Goal: Task Accomplishment & Management: Manage account settings

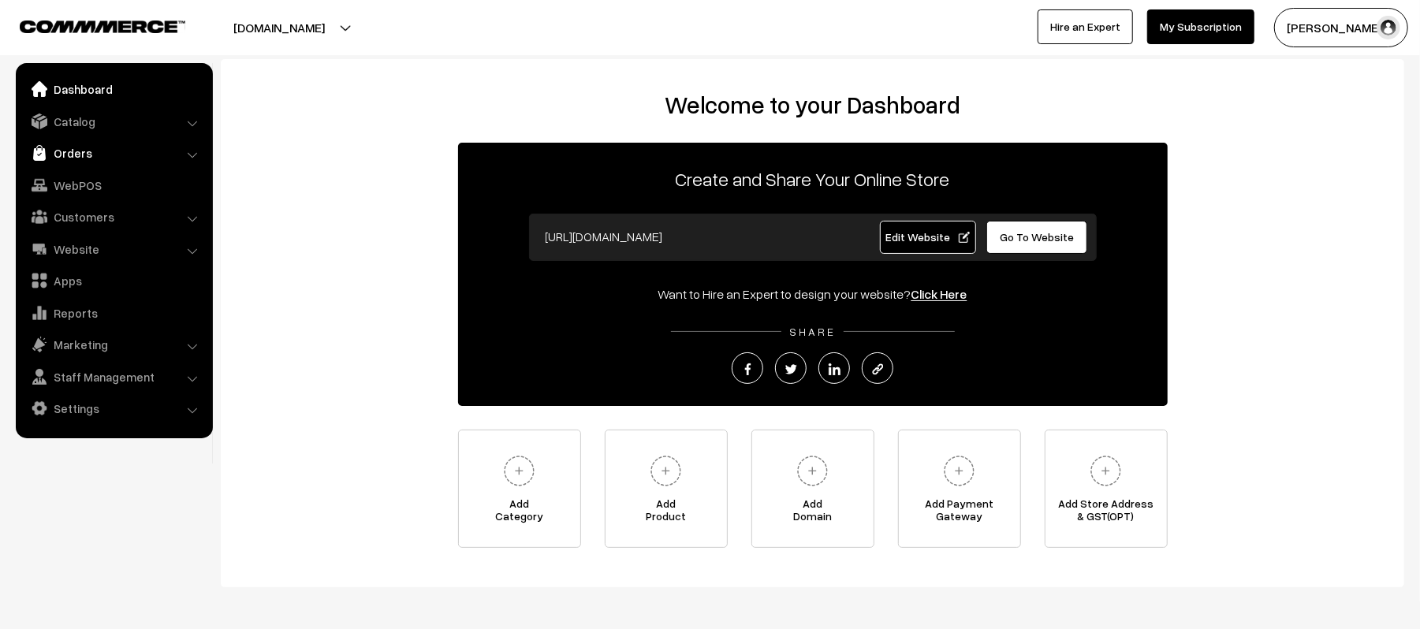
click at [85, 161] on link "Orders" at bounding box center [114, 153] width 188 height 28
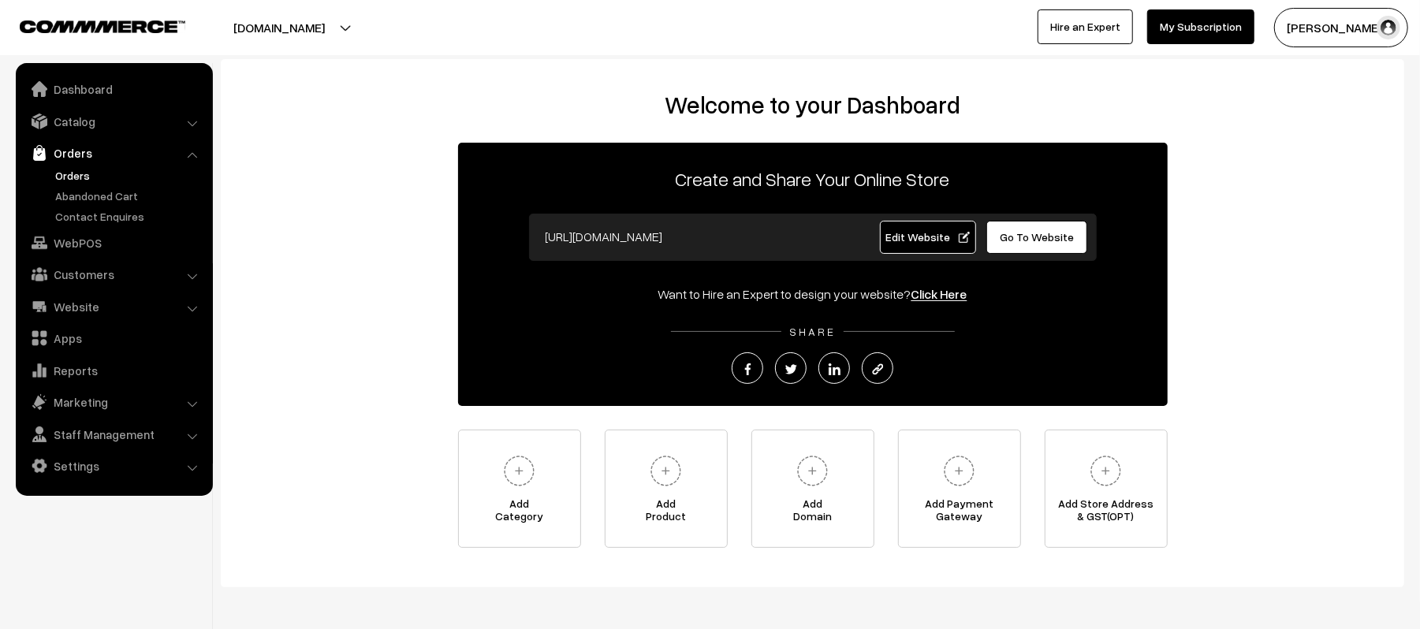
click at [76, 170] on link "Orders" at bounding box center [129, 175] width 156 height 17
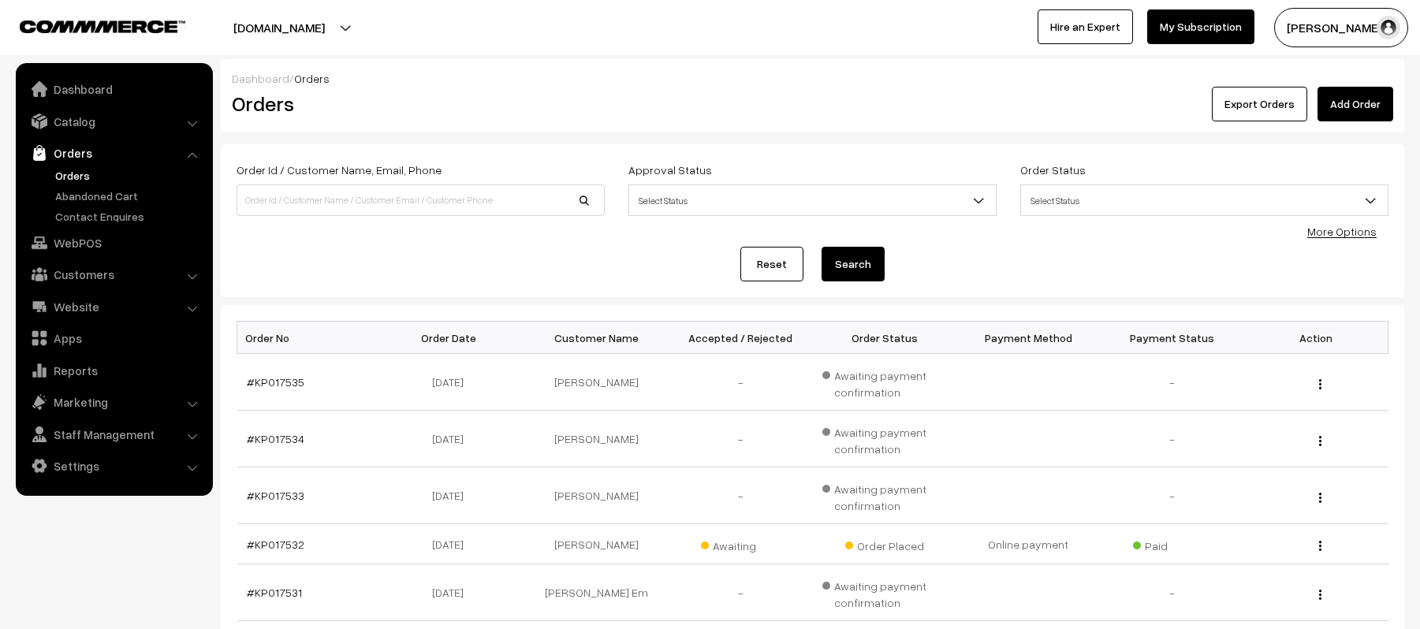
scroll to position [411, 0]
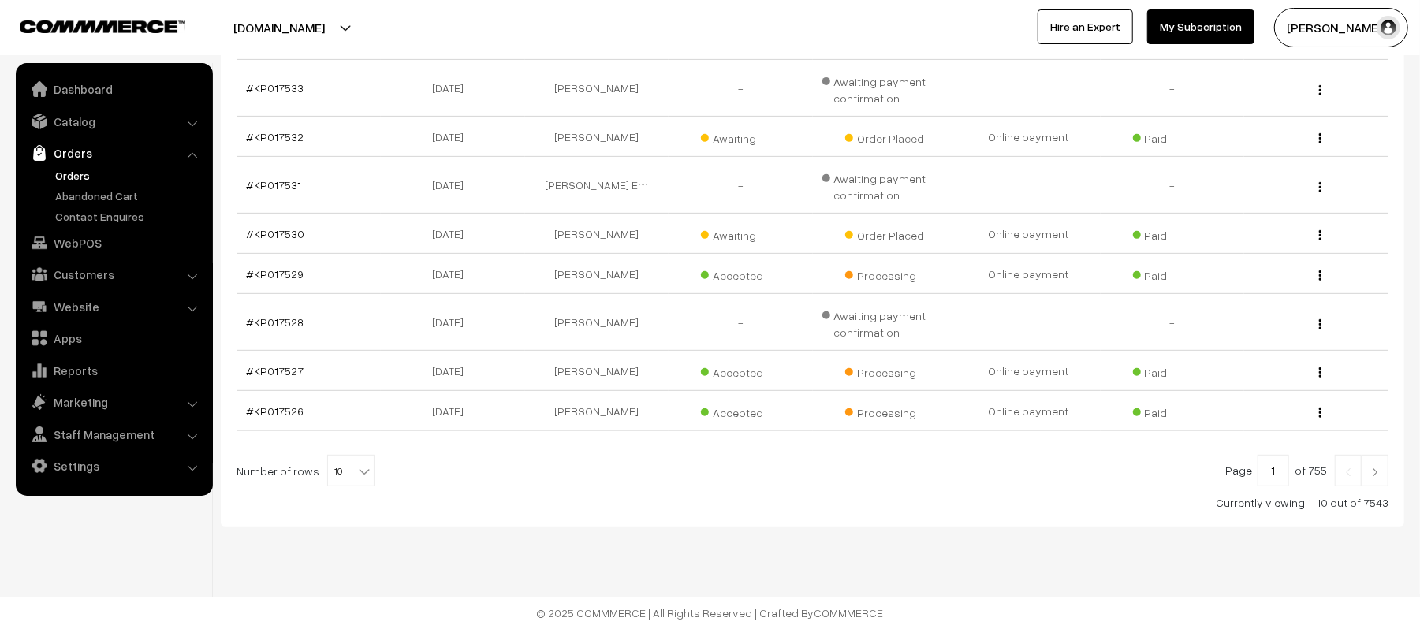
click at [1380, 474] on img at bounding box center [1375, 472] width 14 height 9
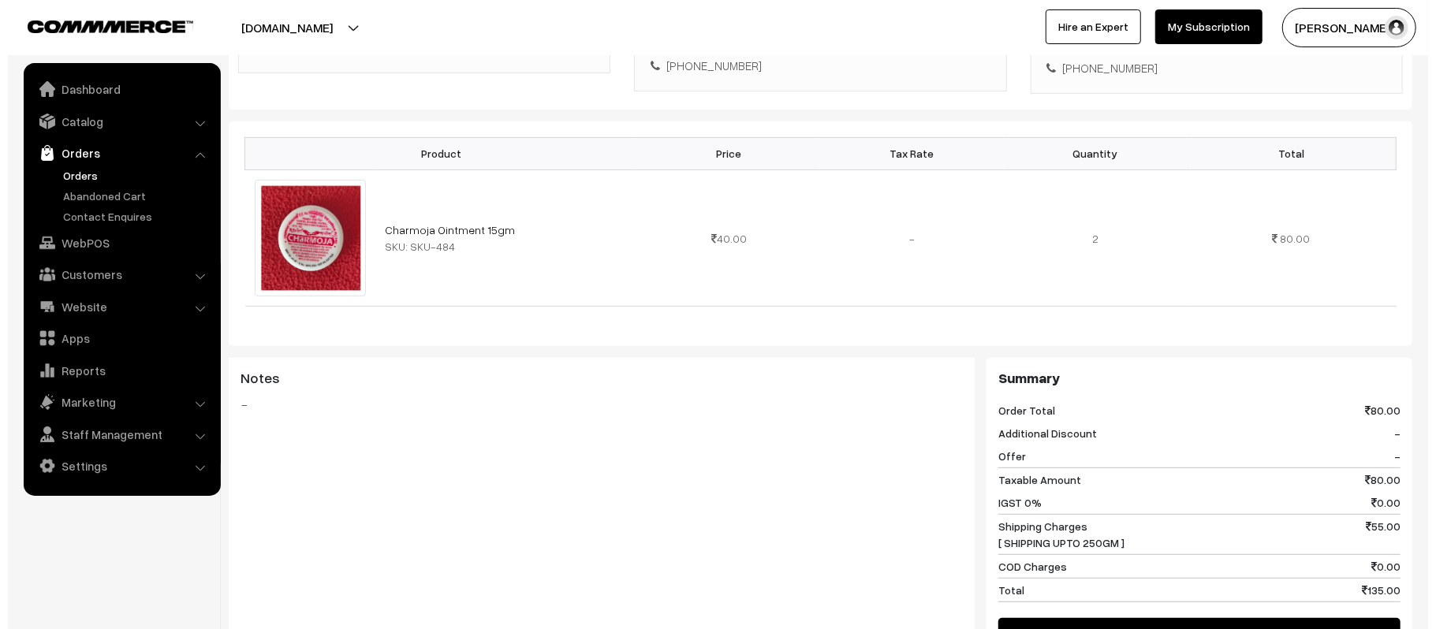
scroll to position [663, 0]
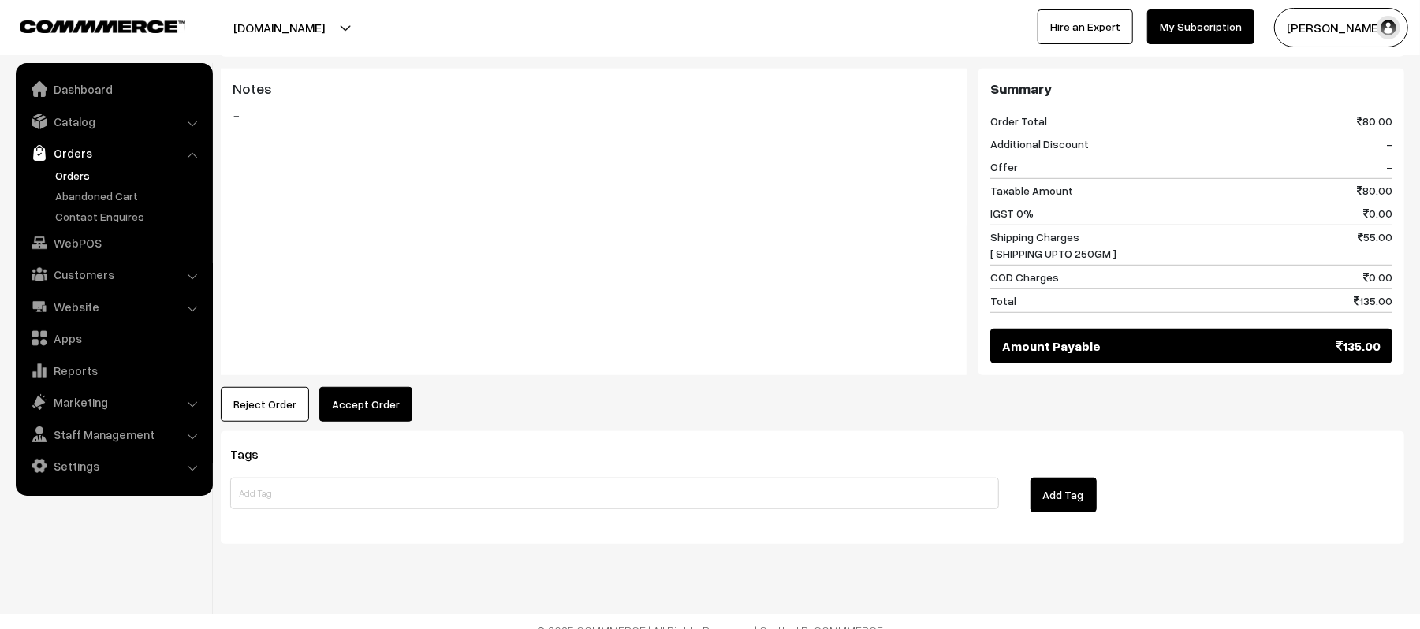
click at [352, 387] on button "Accept Order" at bounding box center [365, 404] width 93 height 35
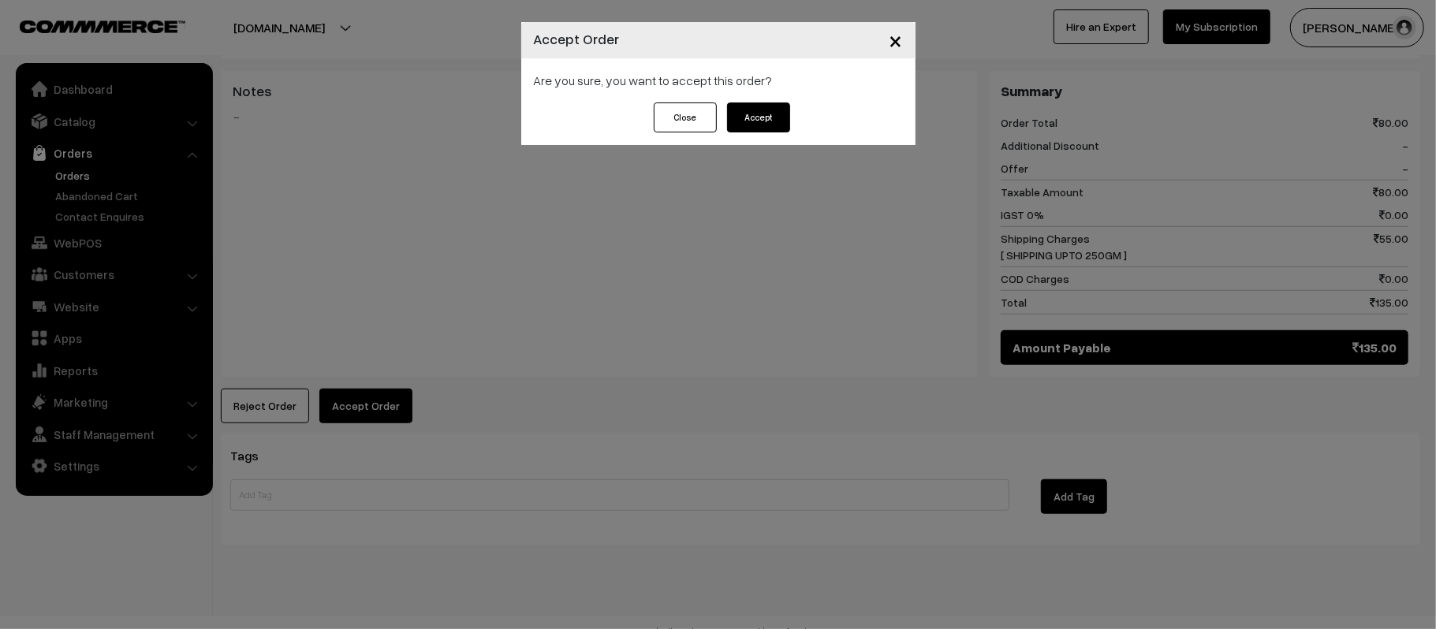
click at [758, 118] on button "Accept" at bounding box center [758, 118] width 63 height 30
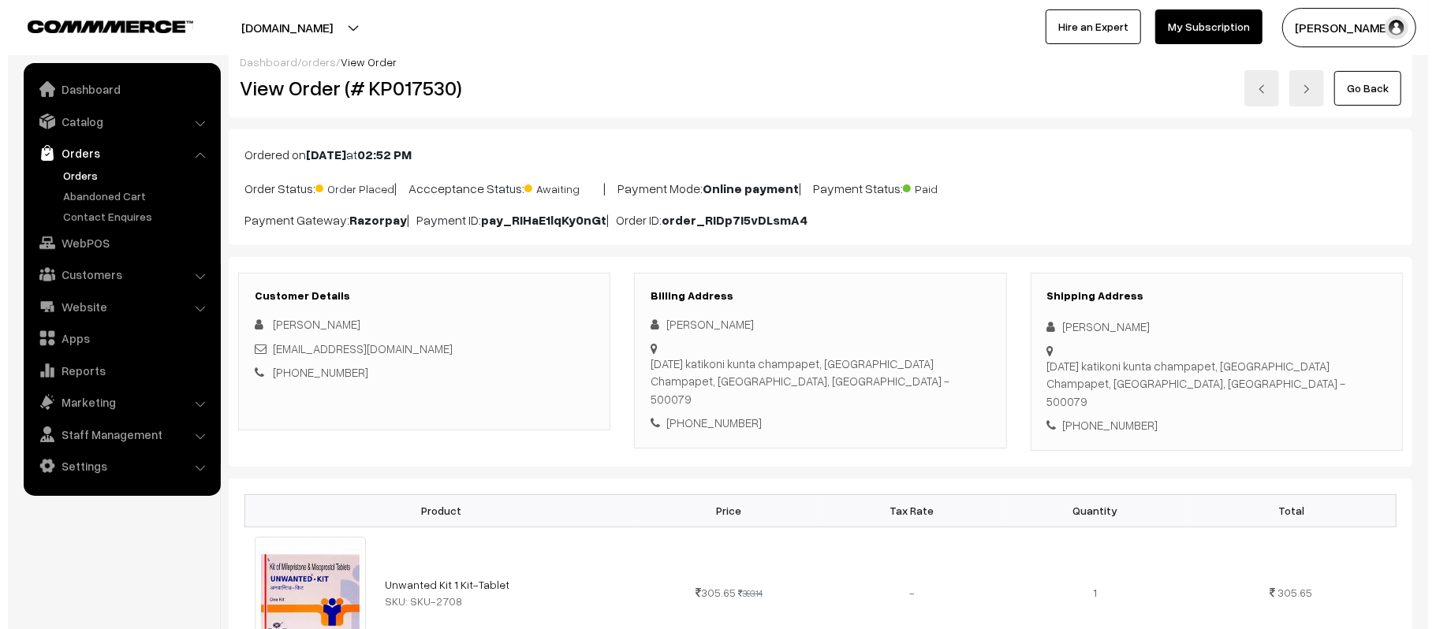
scroll to position [682, 0]
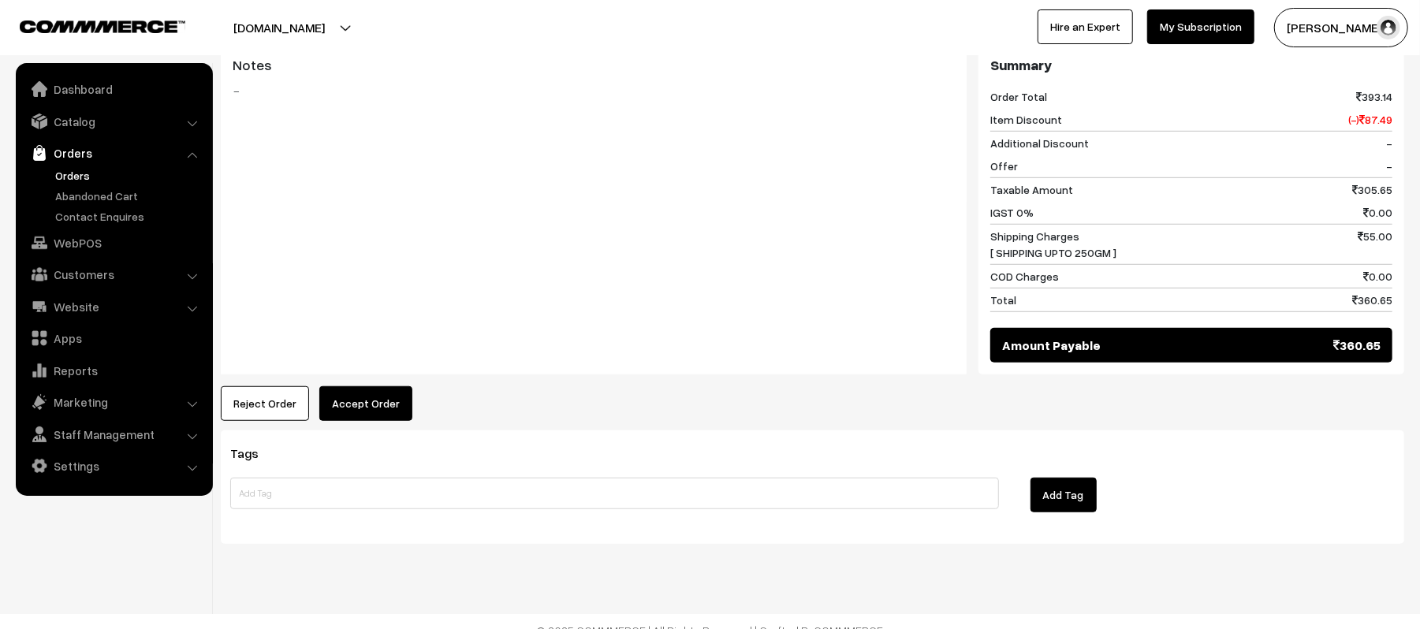
click at [394, 394] on button "Accept Order" at bounding box center [365, 403] width 93 height 35
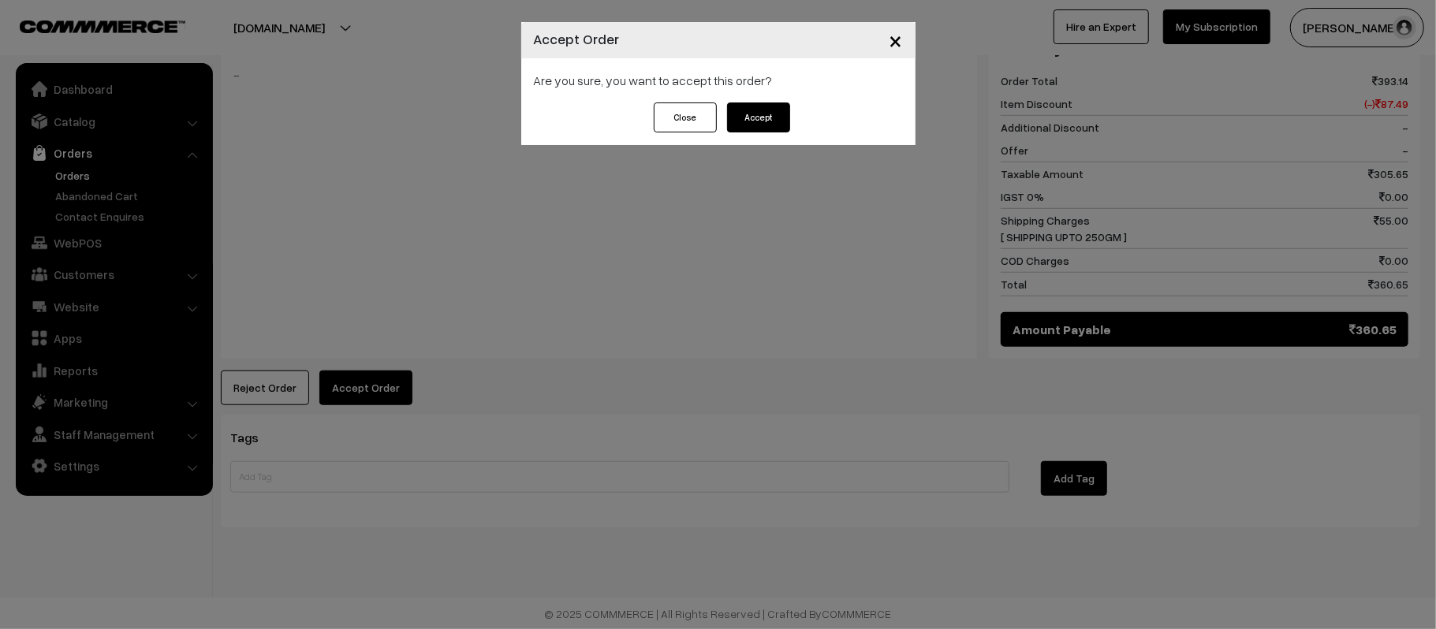
click at [754, 111] on button "Accept" at bounding box center [758, 118] width 63 height 30
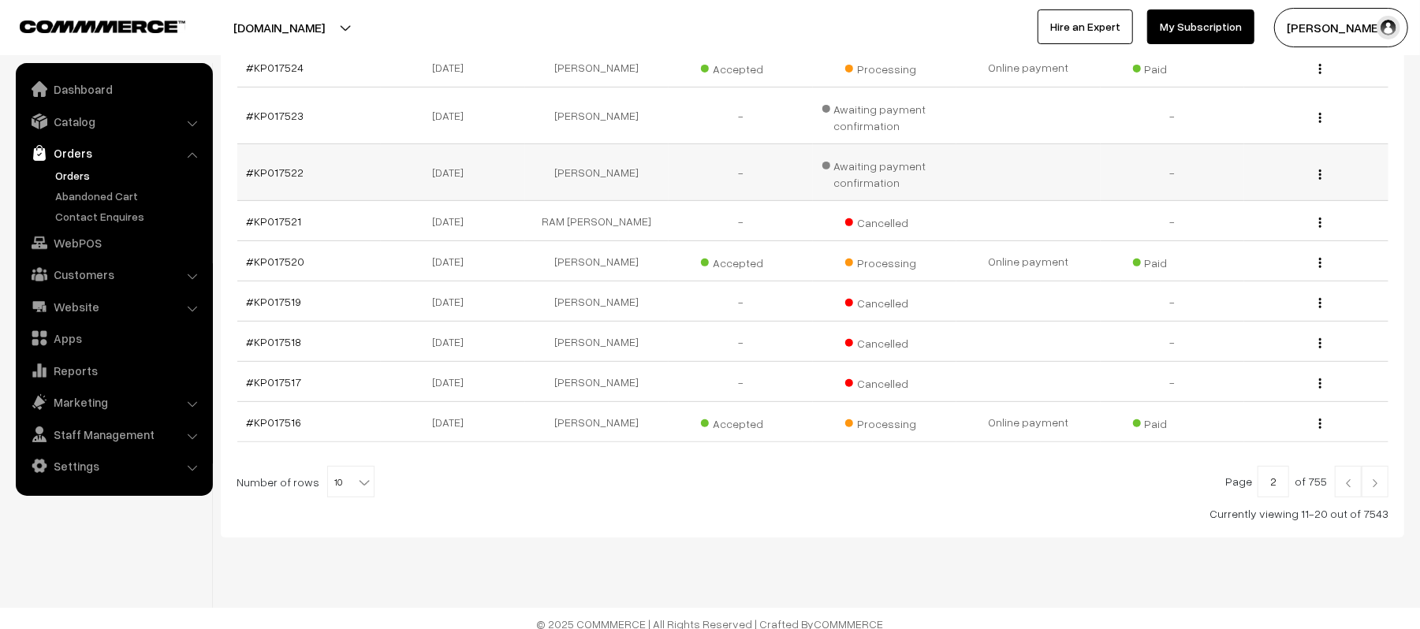
scroll to position [378, 0]
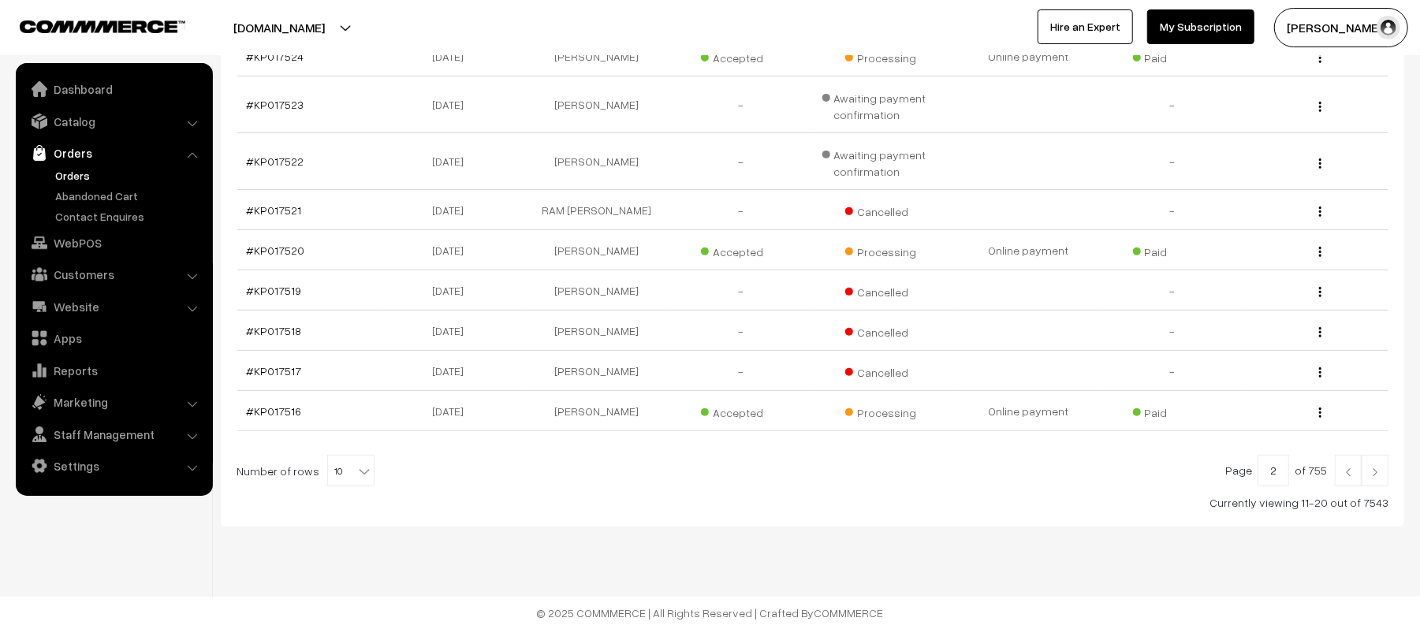
click at [1385, 473] on link at bounding box center [1375, 471] width 27 height 32
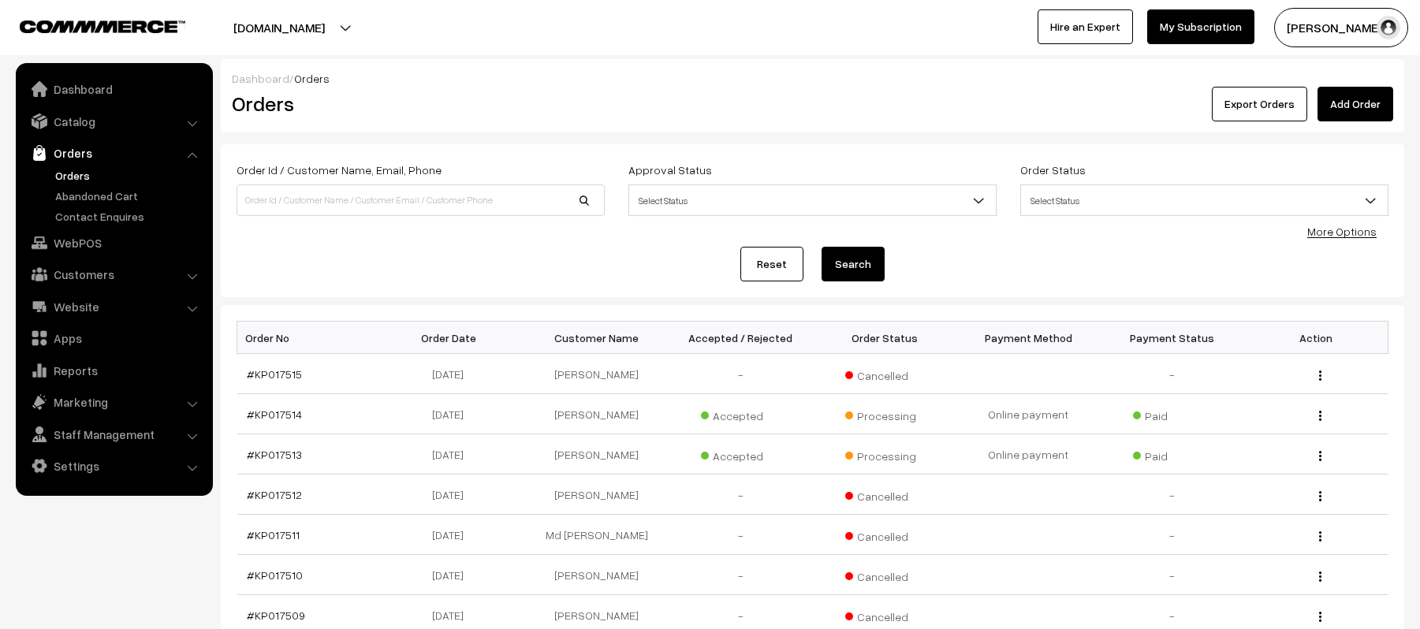
scroll to position [210, 0]
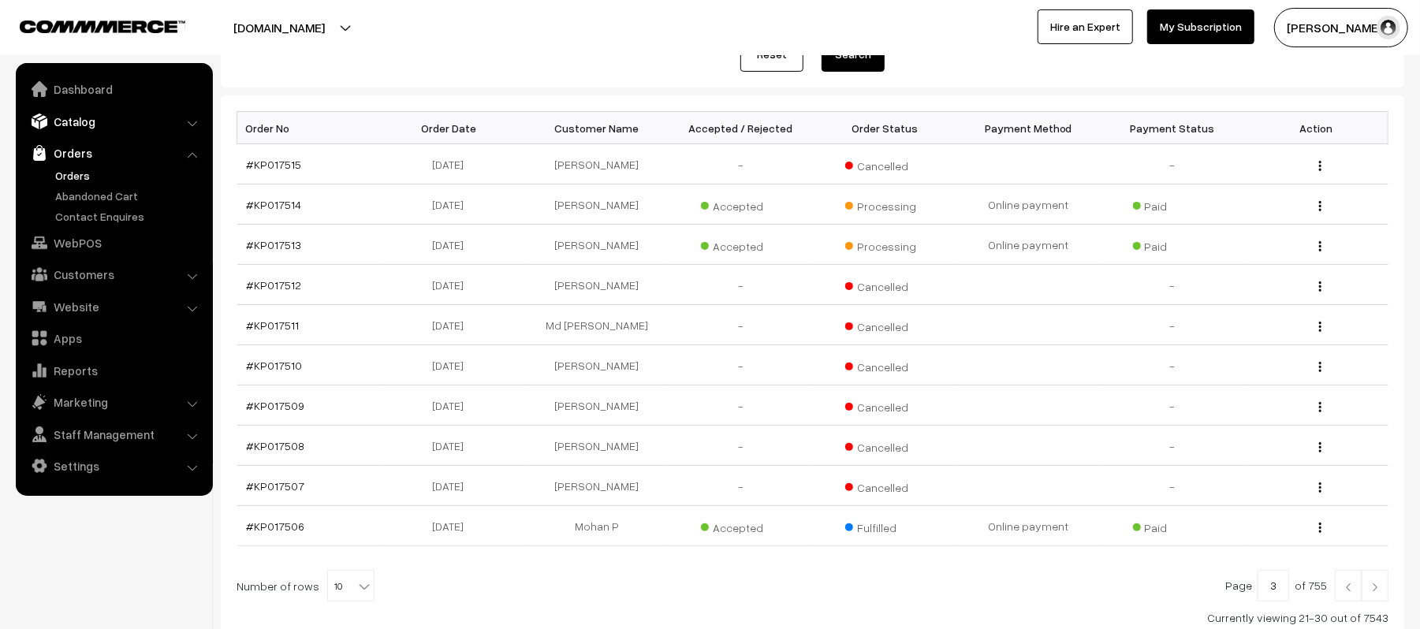
click at [73, 121] on link "Catalog" at bounding box center [114, 121] width 188 height 28
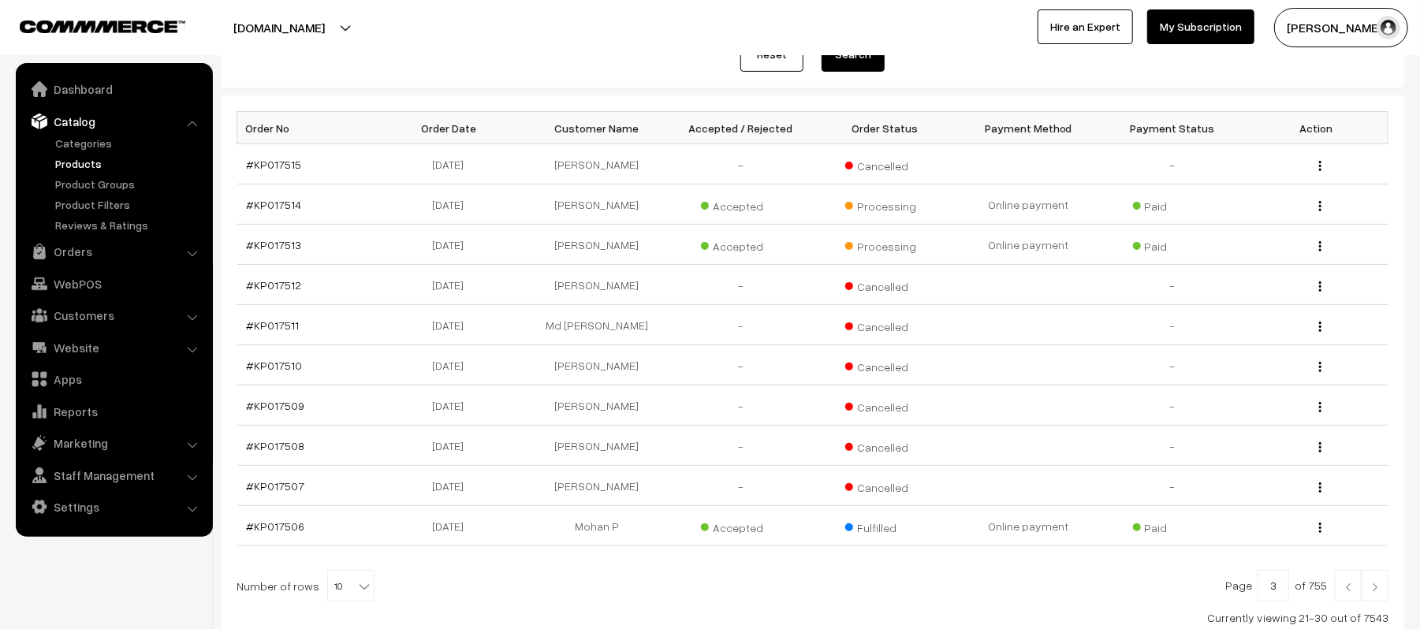
click at [73, 161] on link "Products" at bounding box center [129, 163] width 156 height 17
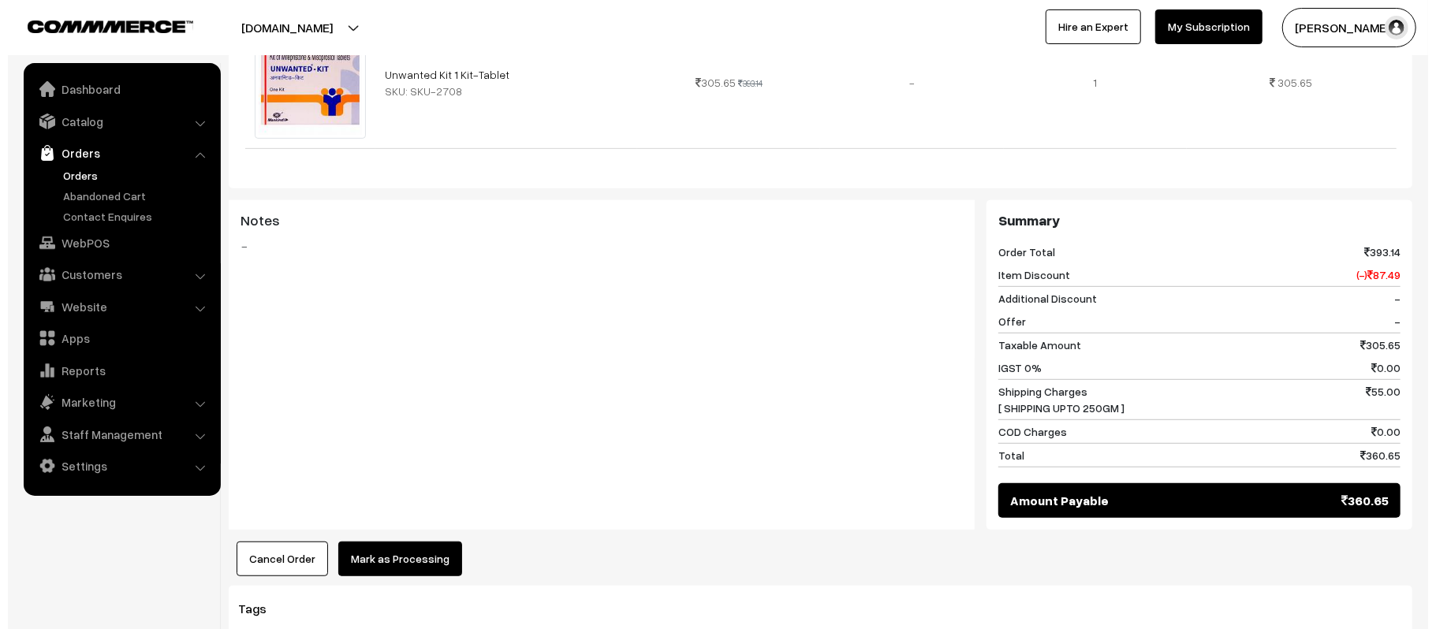
scroll to position [631, 0]
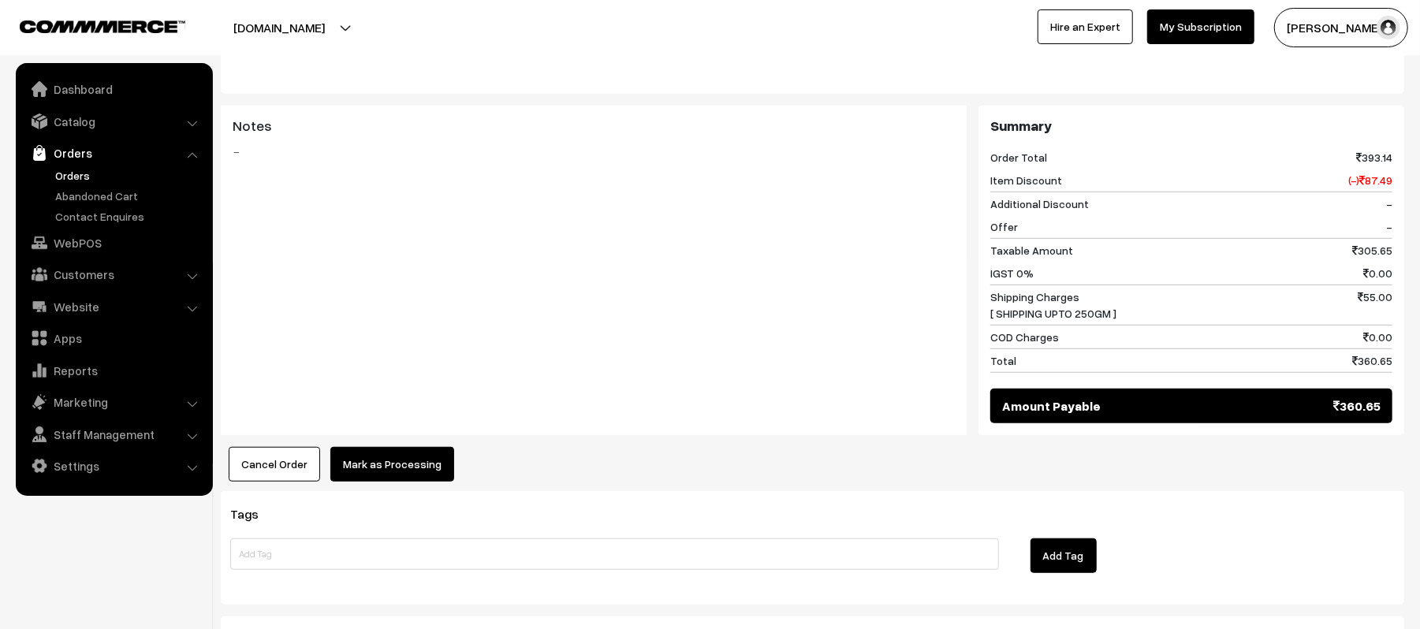
click at [426, 538] on div "Dashboard / orders / View Order View Order (# KP017530) Go Back Ordered on [DAT…" at bounding box center [813, 108] width 1184 height 1340
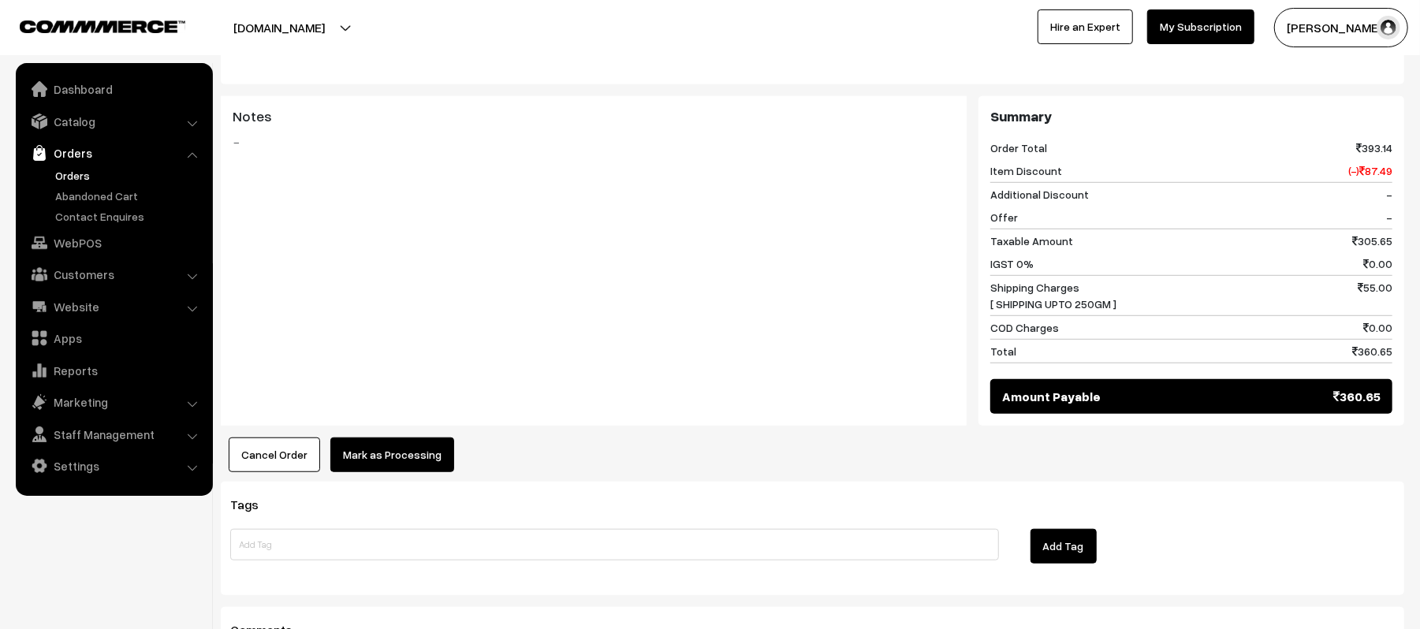
click at [408, 438] on button "Mark as Processing" at bounding box center [392, 455] width 124 height 35
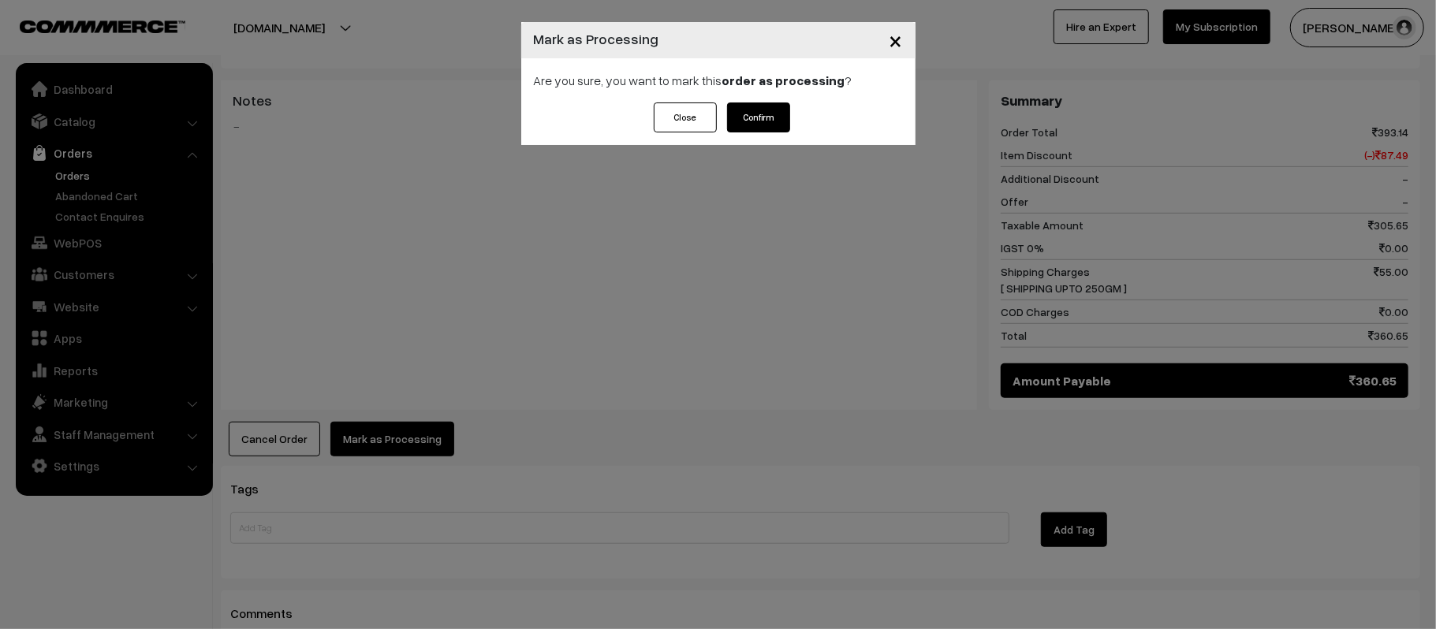
click at [762, 120] on button "Confirm" at bounding box center [758, 118] width 63 height 30
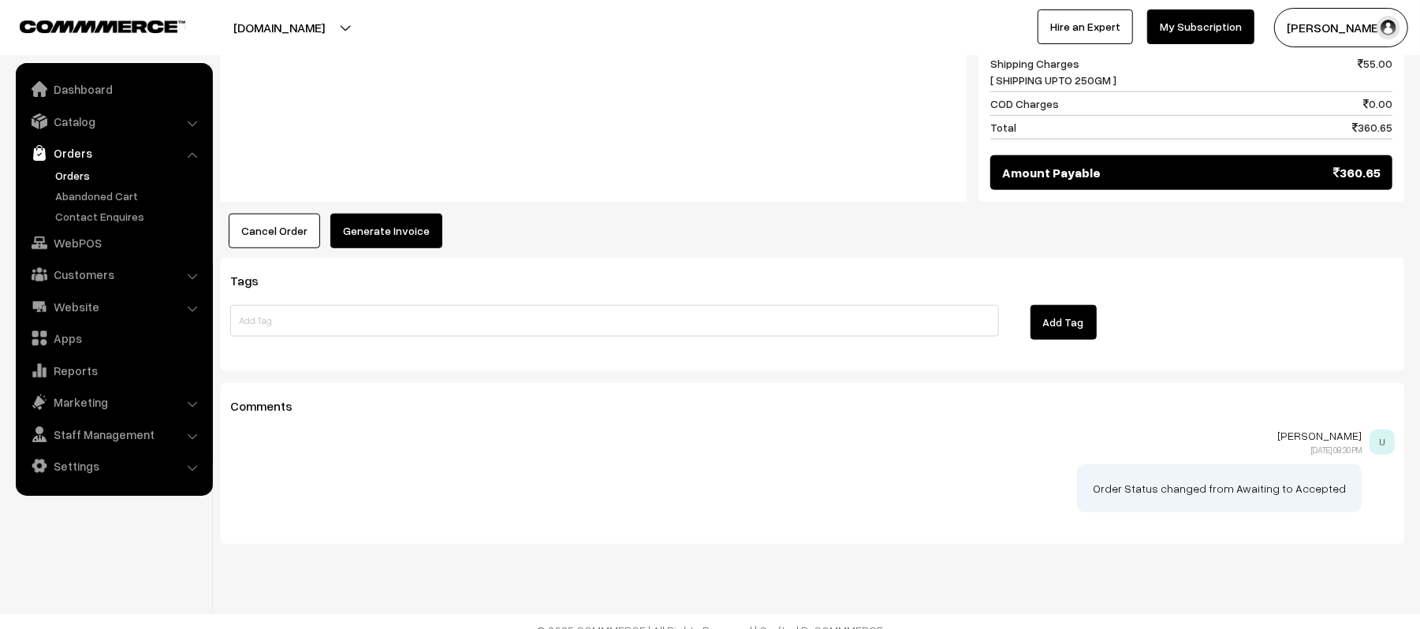
click at [391, 227] on button "Generate Invoice" at bounding box center [386, 231] width 112 height 35
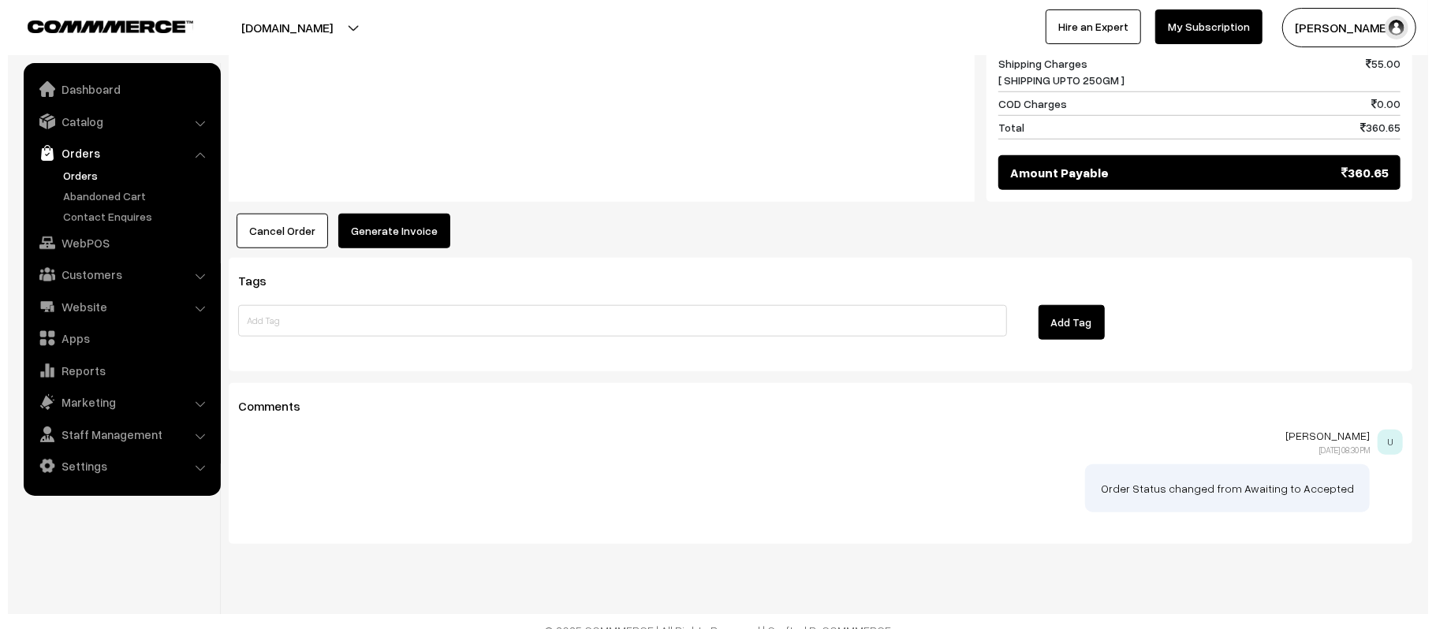
scroll to position [856, 0]
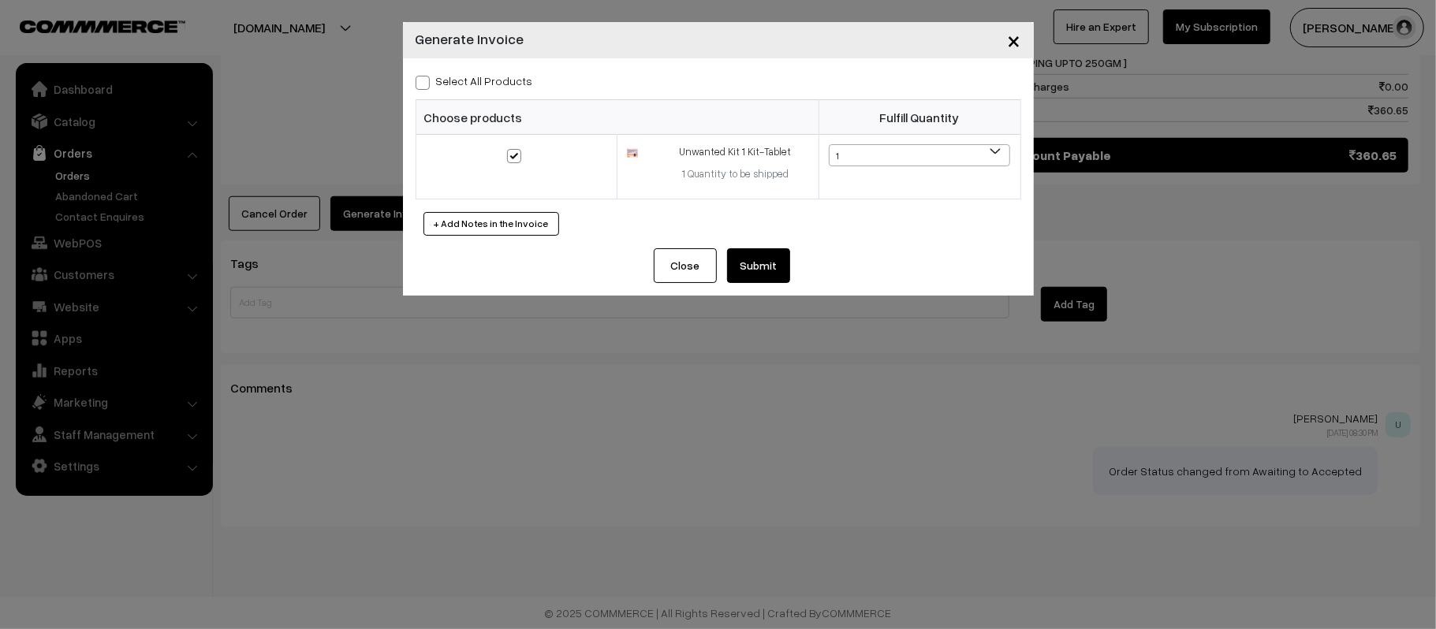
click at [751, 285] on div "Close Submit Back Fulfill Items" at bounding box center [718, 271] width 631 height 47
click at [757, 270] on button "Submit" at bounding box center [758, 265] width 63 height 35
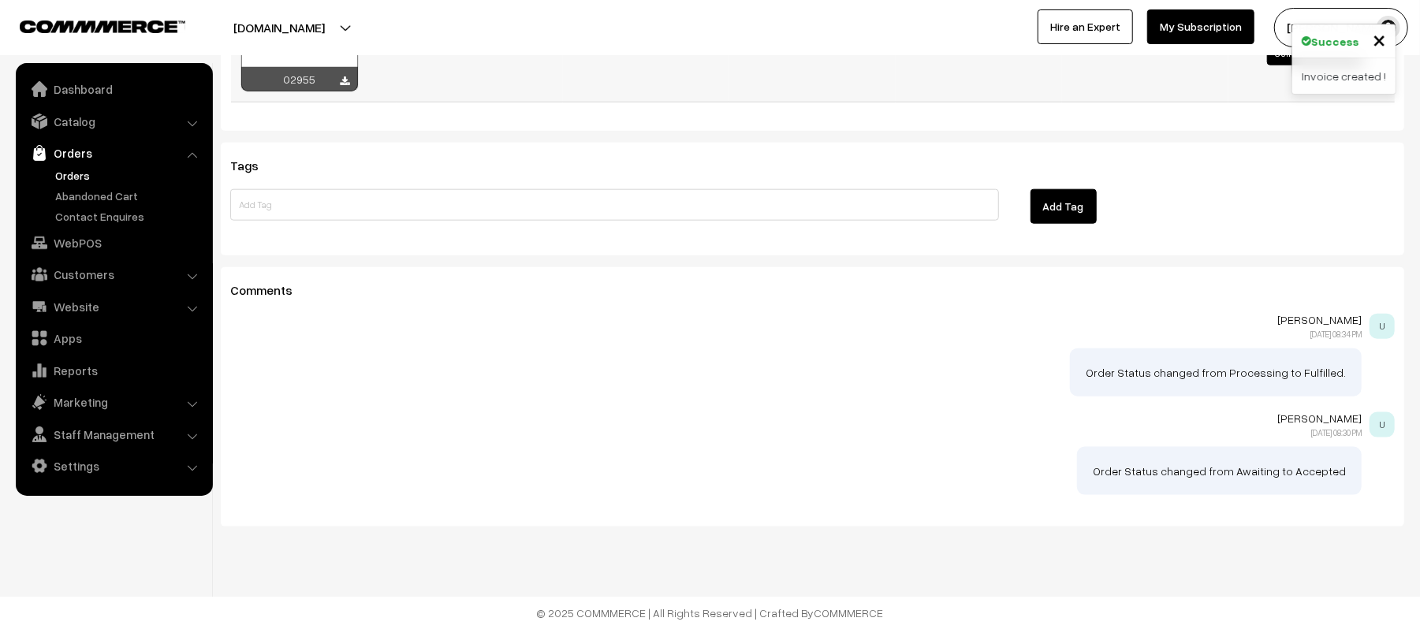
scroll to position [1176, 0]
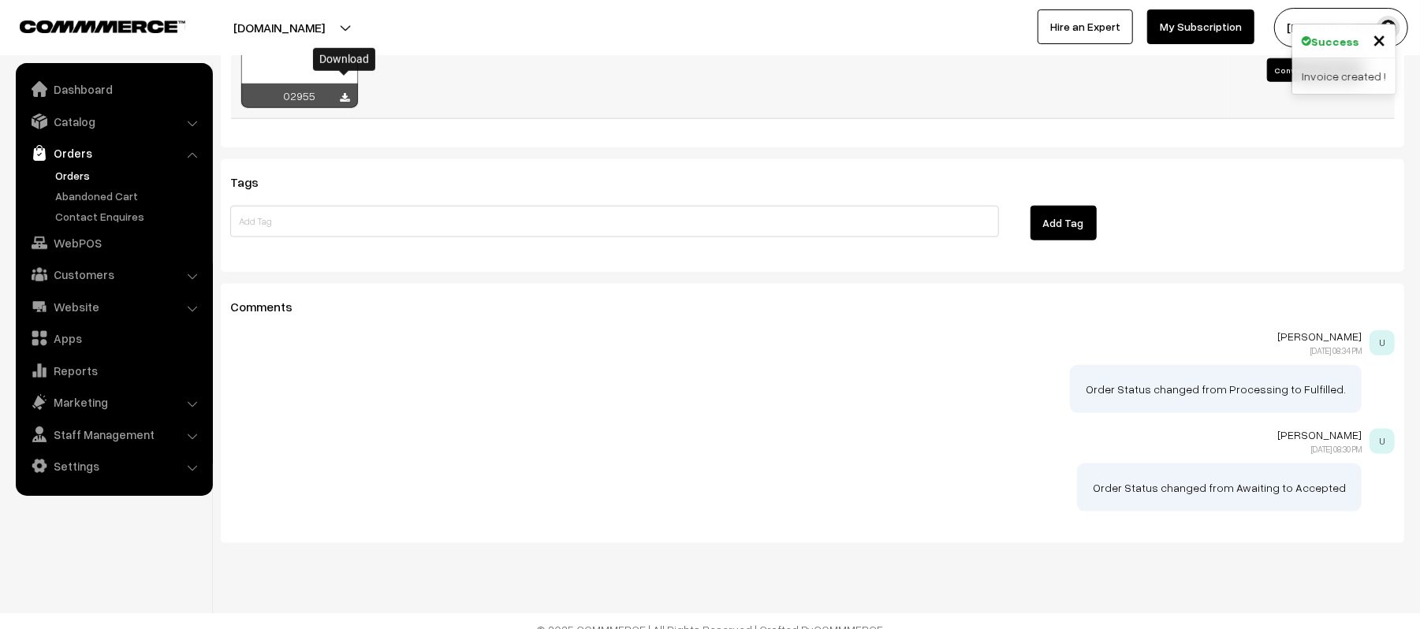
click at [344, 93] on icon at bounding box center [345, 98] width 9 height 10
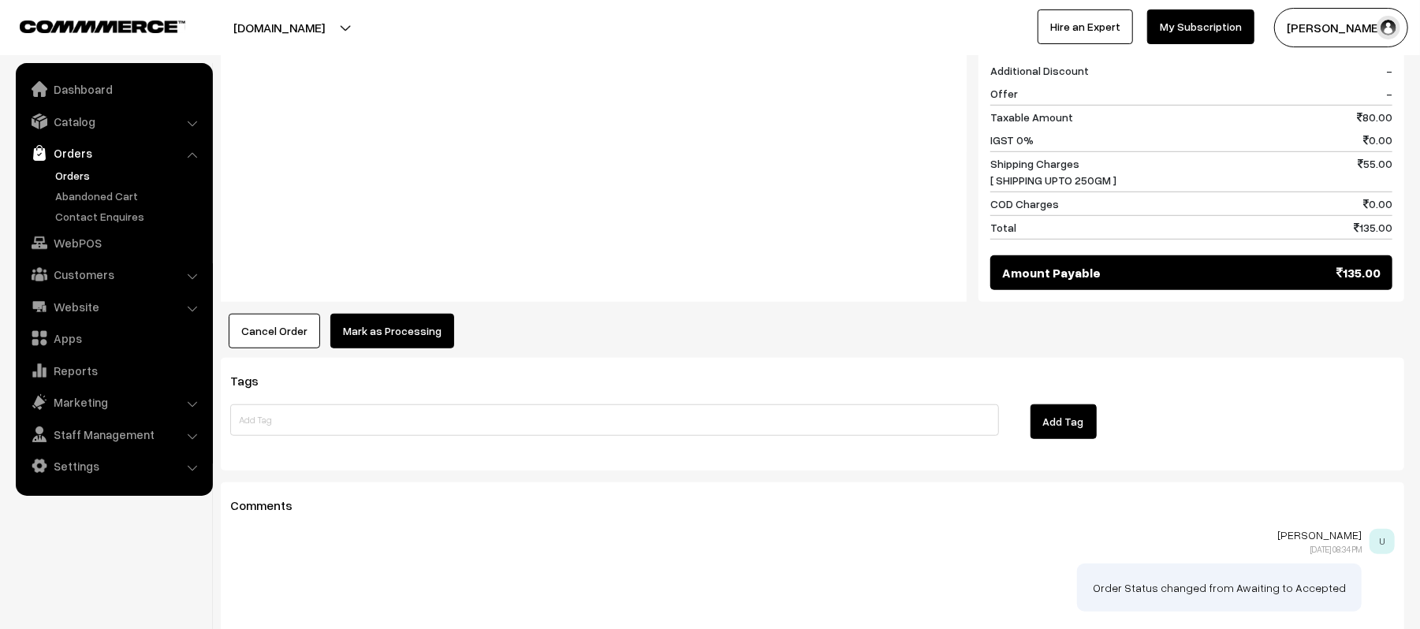
click at [364, 319] on button "Mark as Processing" at bounding box center [392, 331] width 124 height 35
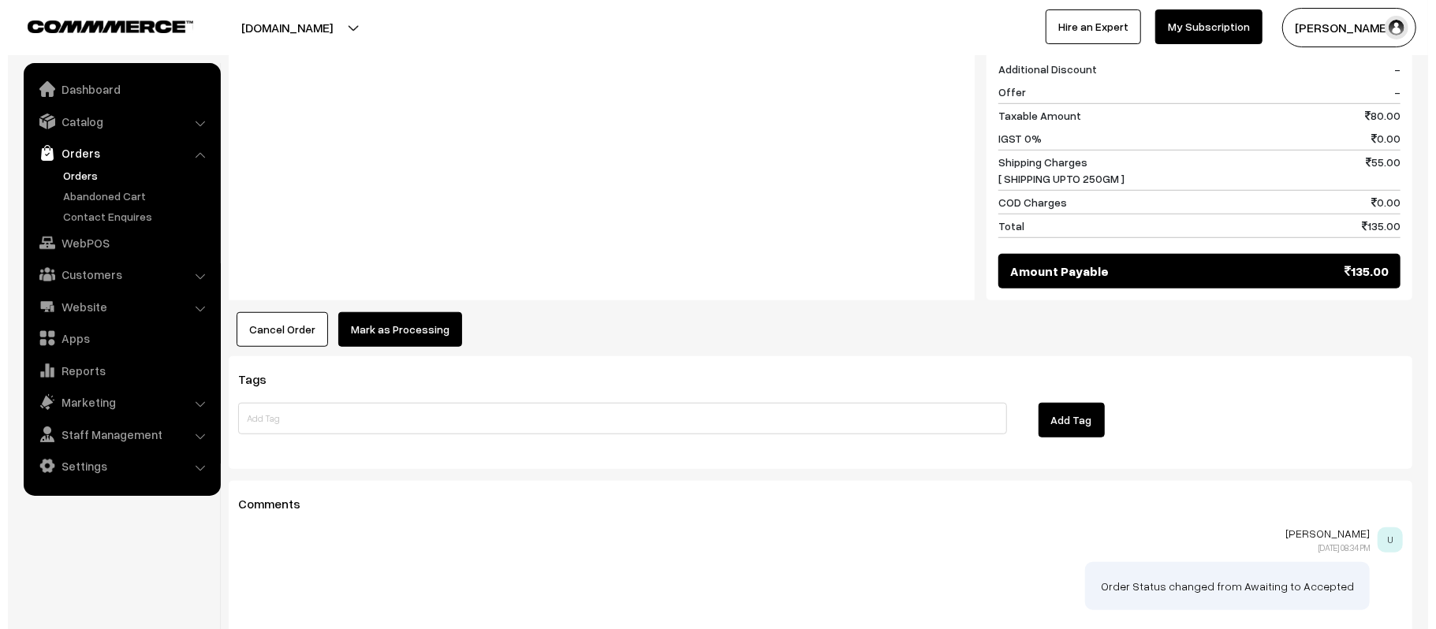
scroll to position [738, 0]
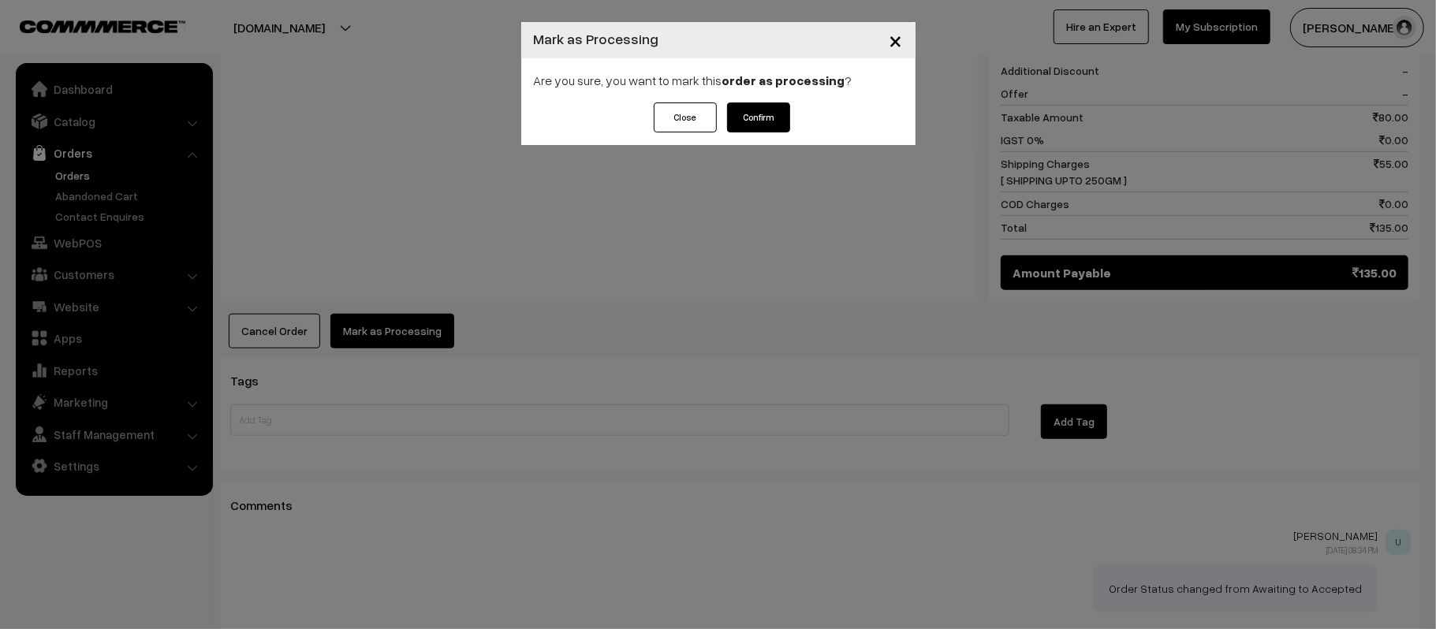
click at [751, 129] on button "Confirm" at bounding box center [758, 118] width 63 height 30
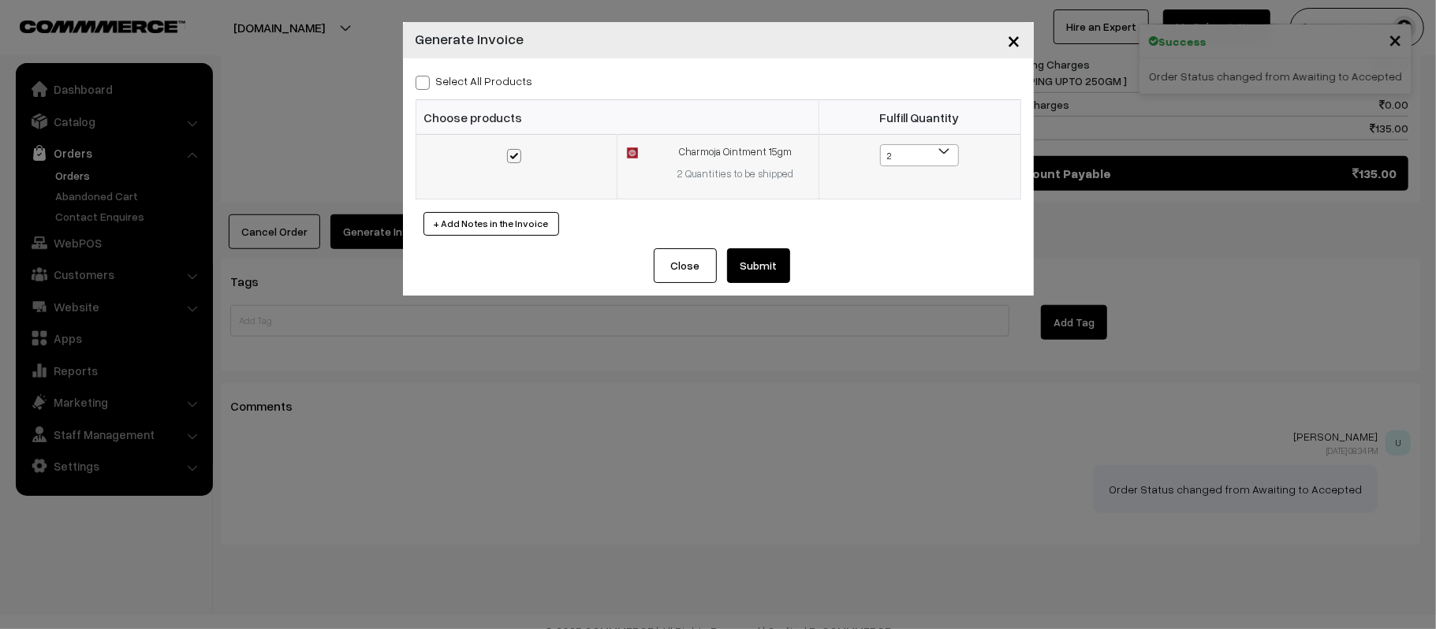
scroll to position [837, 0]
click at [759, 267] on button "Submit" at bounding box center [758, 265] width 63 height 35
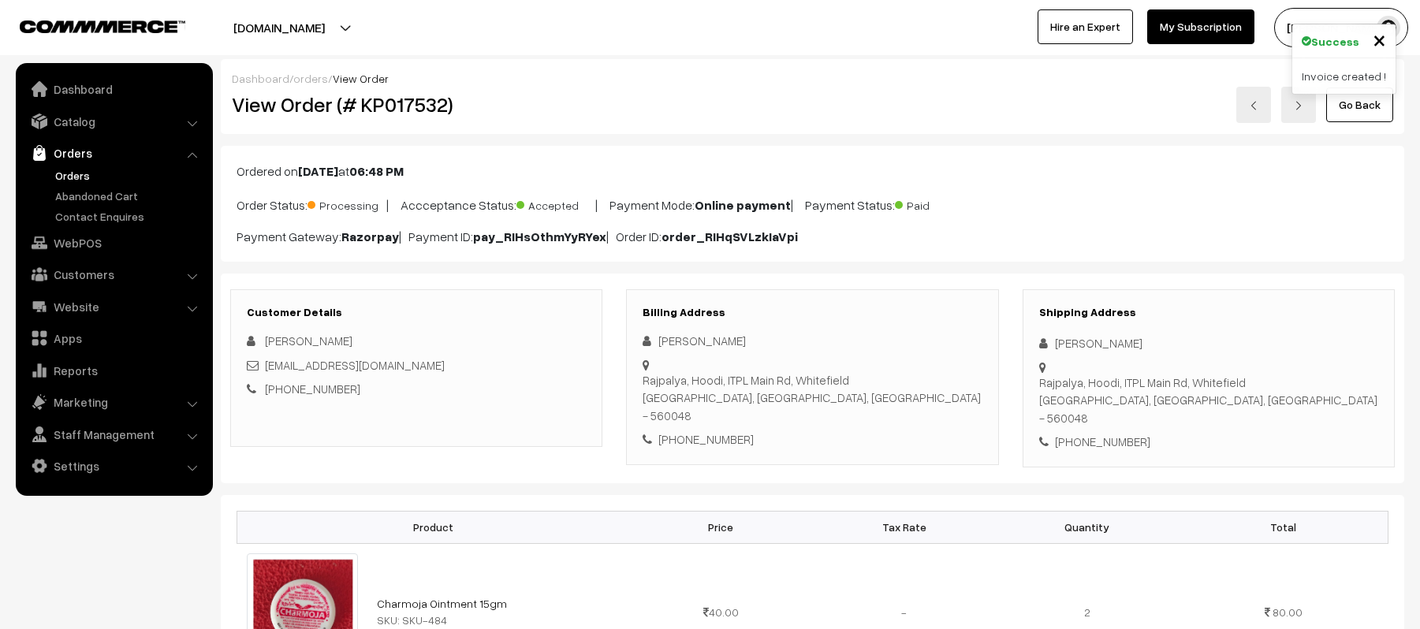
scroll to position [836, 0]
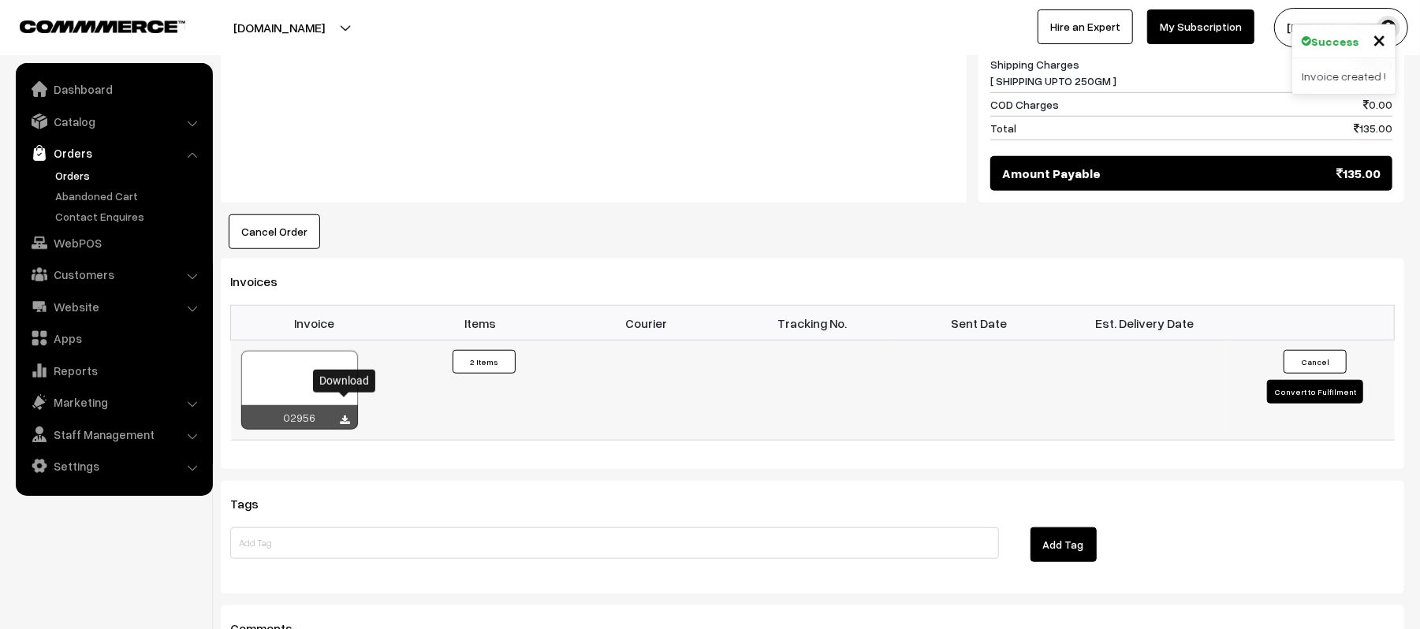
click at [341, 416] on icon at bounding box center [345, 421] width 9 height 10
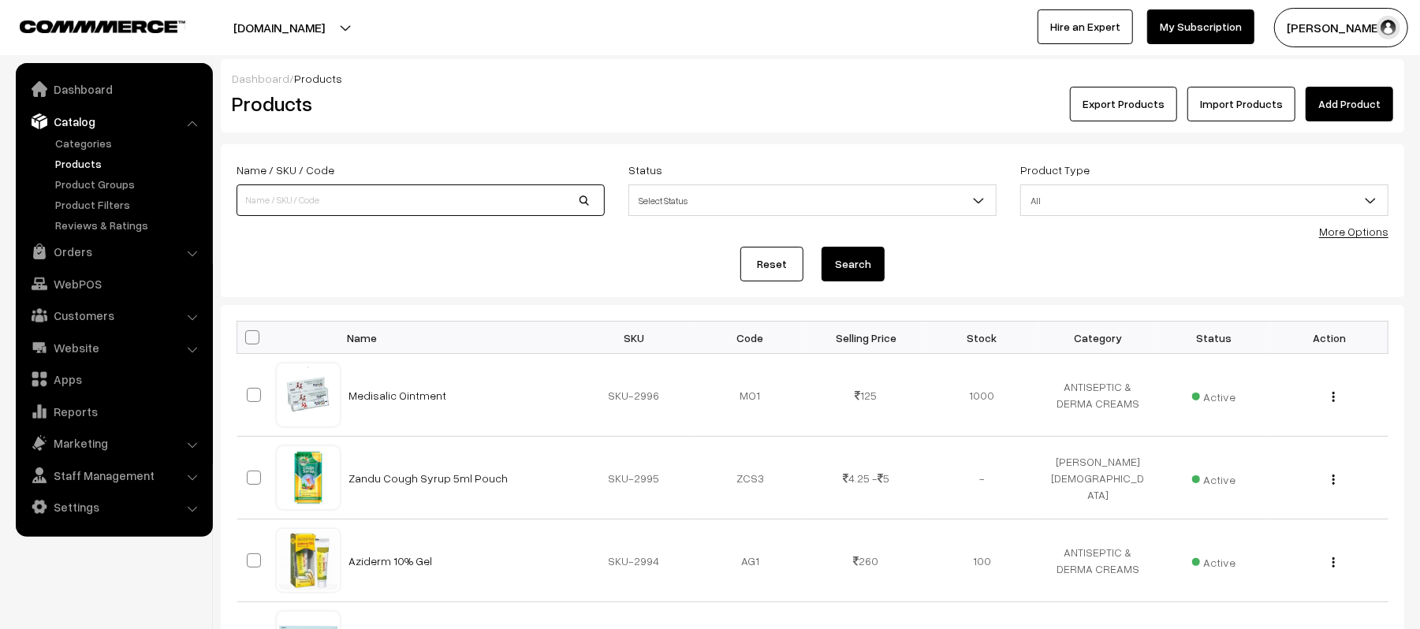
click at [386, 199] on input at bounding box center [421, 201] width 368 height 32
type input "MUAMA"
click at [822, 247] on button "Search" at bounding box center [853, 264] width 63 height 35
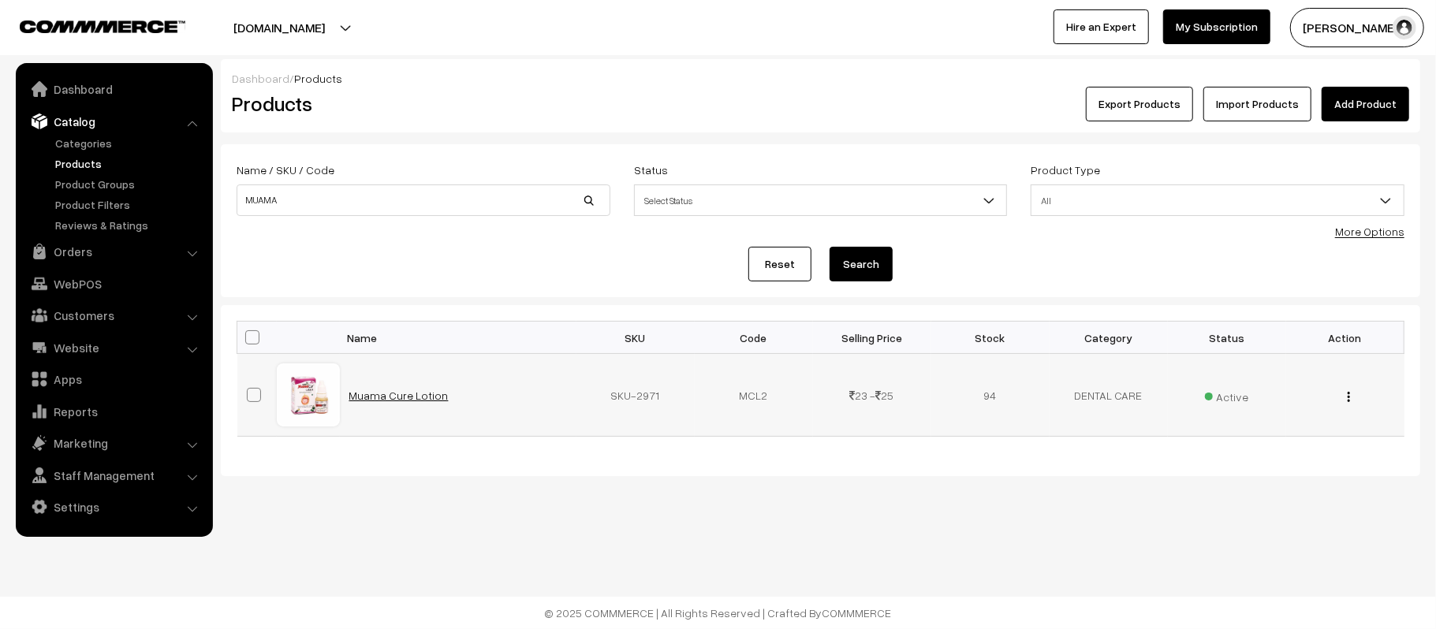
click at [386, 401] on link "Muama Cure Lotion" at bounding box center [398, 395] width 99 height 13
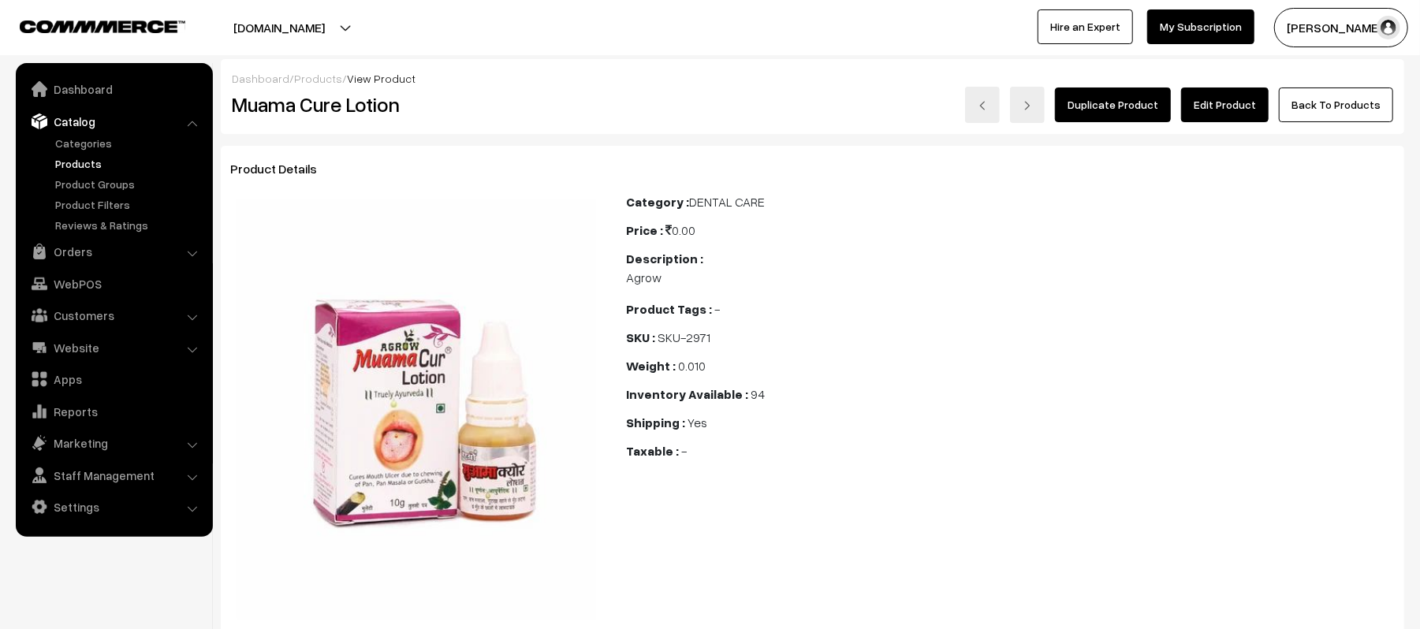
click at [1243, 111] on link "Edit Product" at bounding box center [1225, 105] width 88 height 35
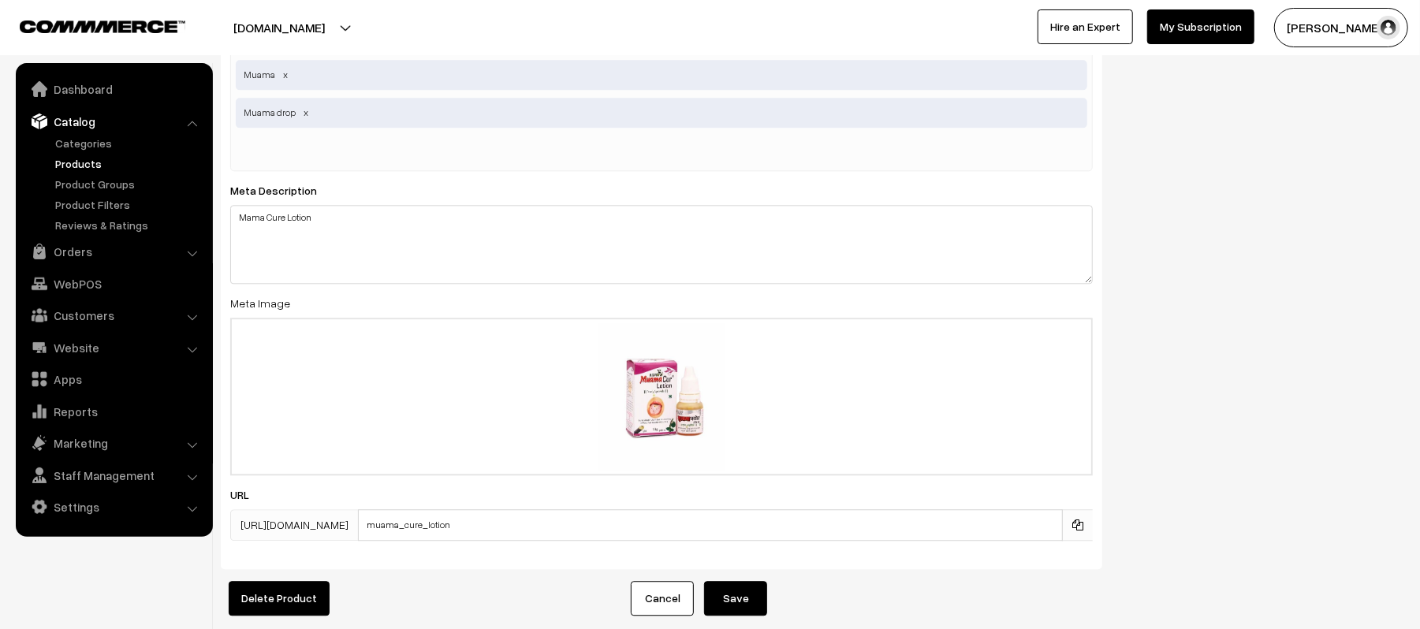
scroll to position [2720, 0]
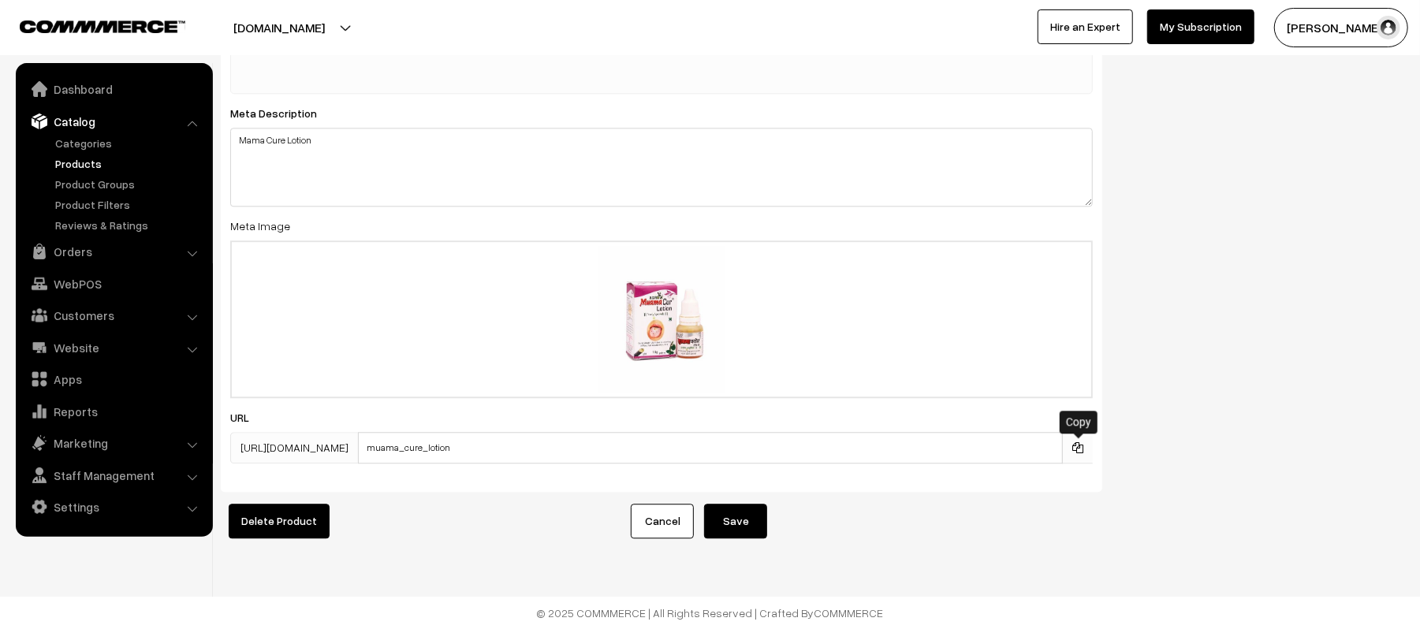
click at [1080, 442] on icon at bounding box center [1077, 447] width 11 height 11
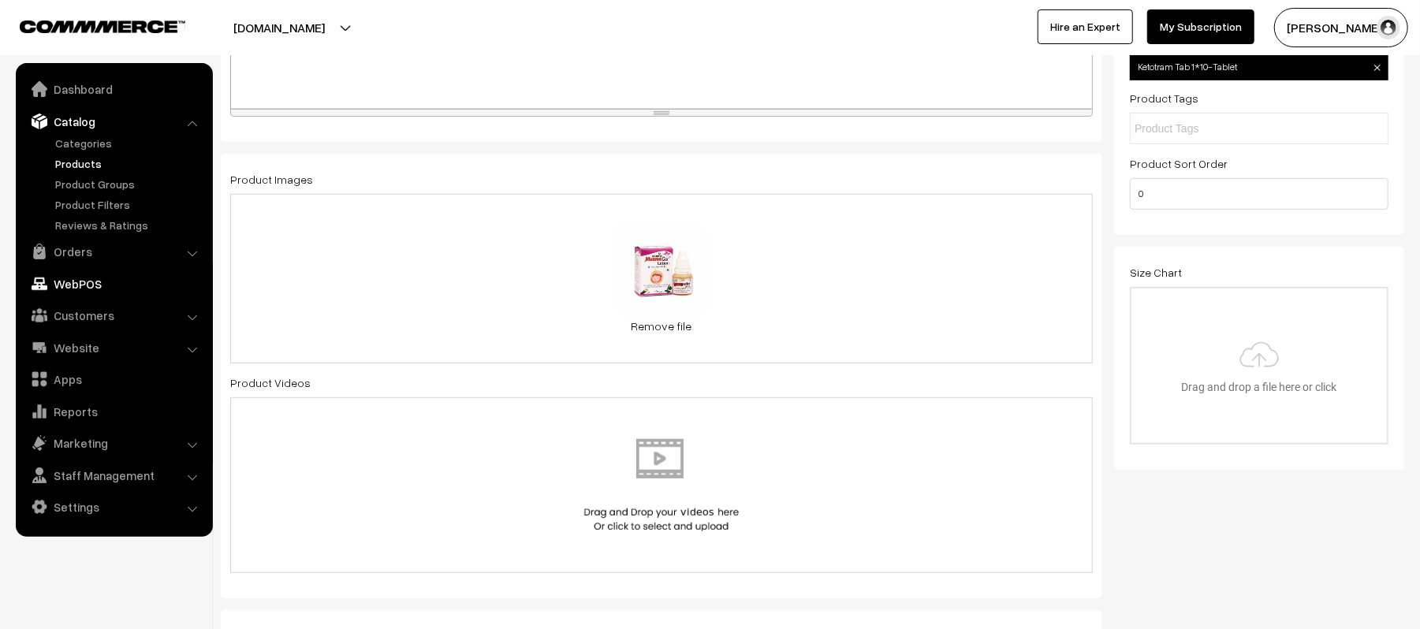
scroll to position [0, 0]
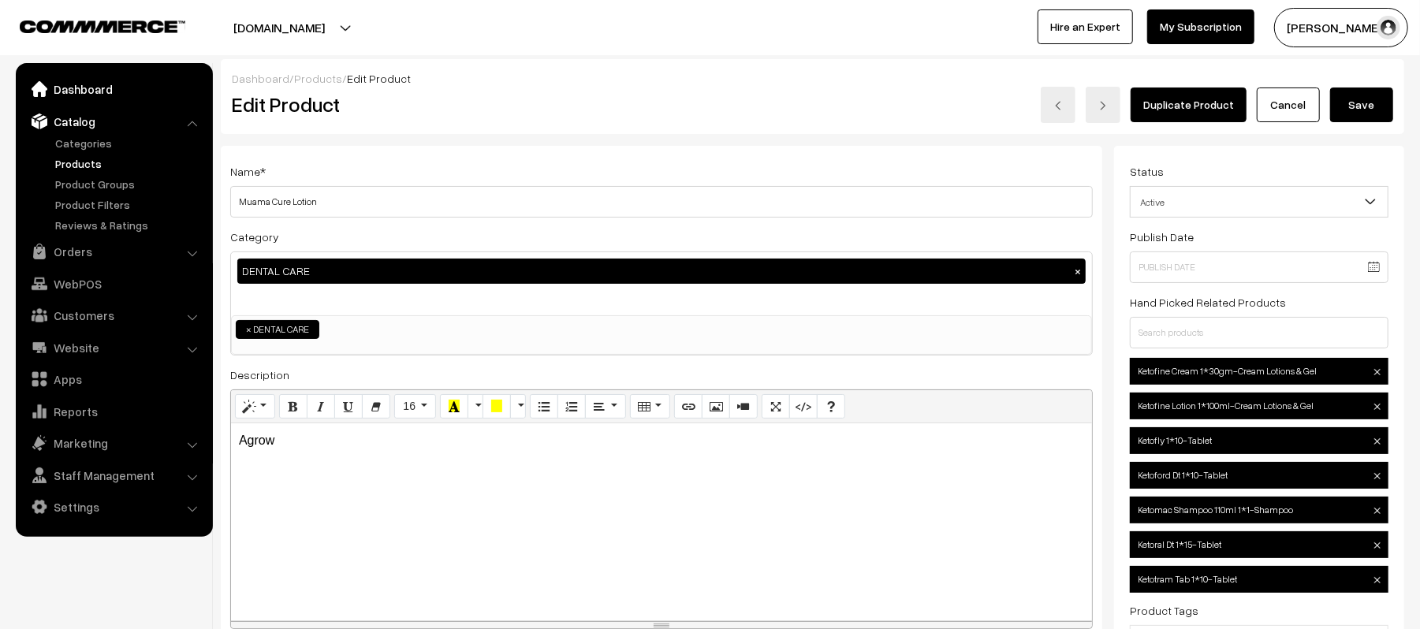
click at [85, 91] on link "Dashboard" at bounding box center [114, 89] width 188 height 28
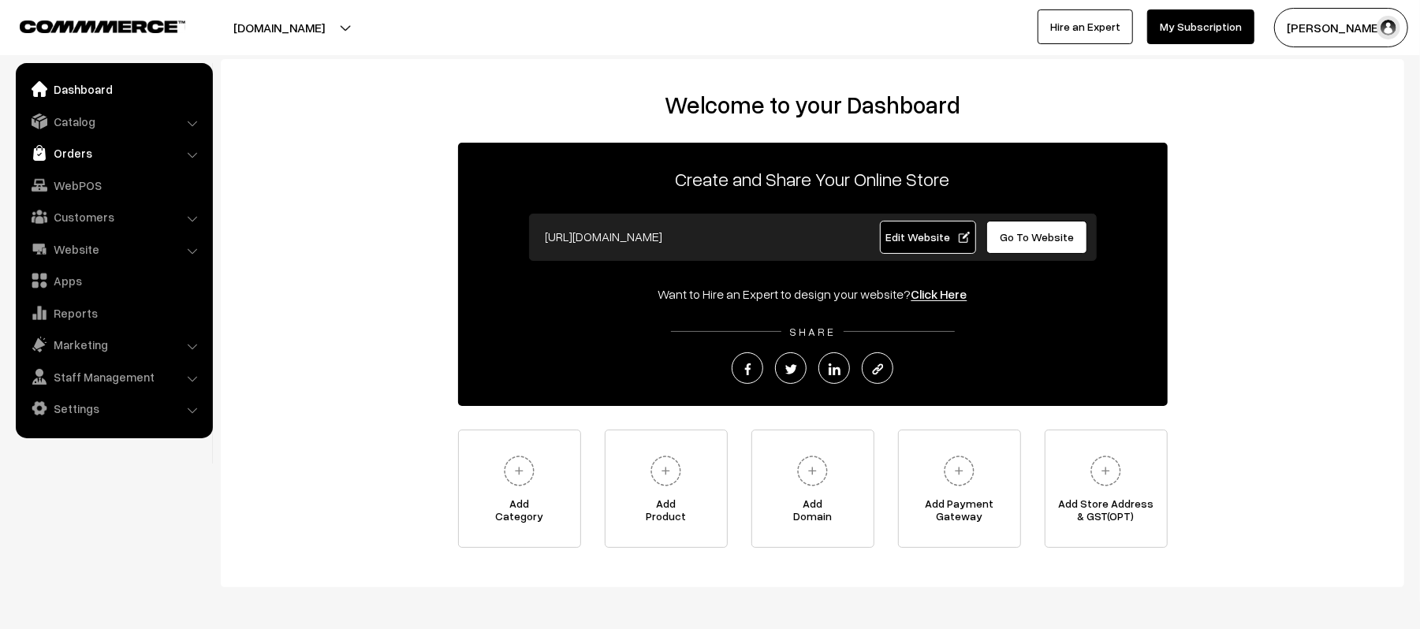
click at [70, 158] on link "Orders" at bounding box center [114, 153] width 188 height 28
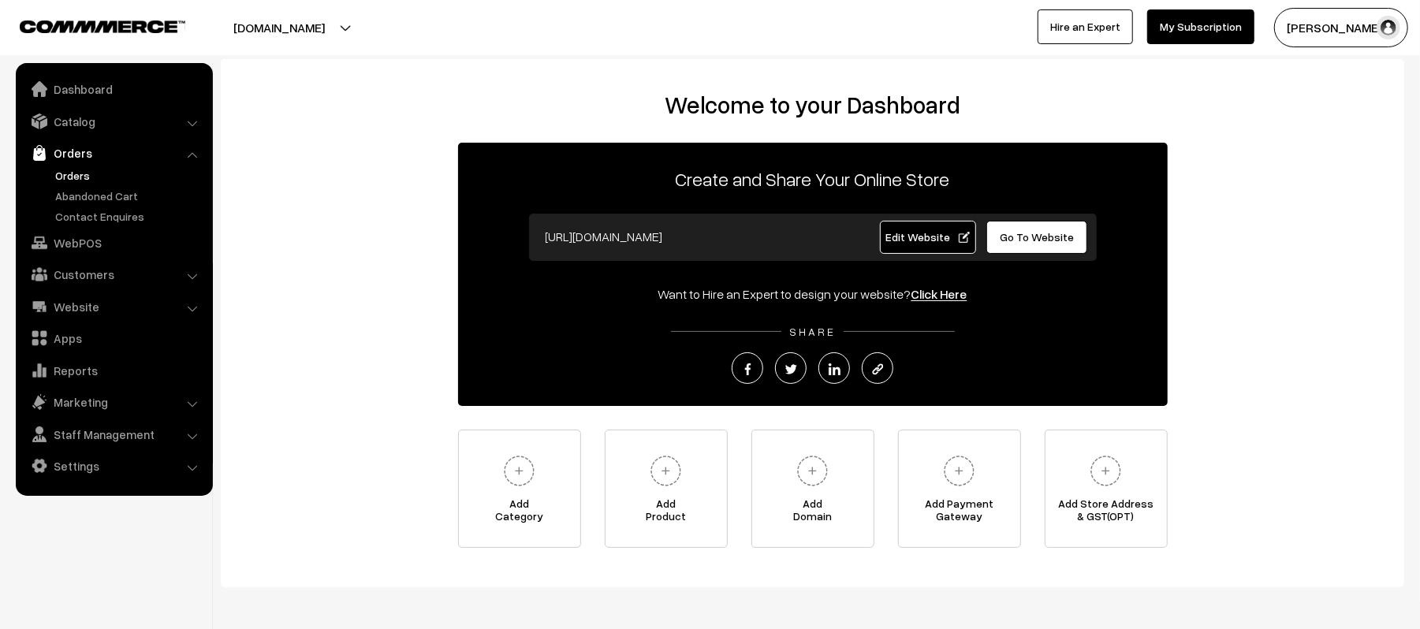
click at [73, 169] on link "Orders" at bounding box center [129, 175] width 156 height 17
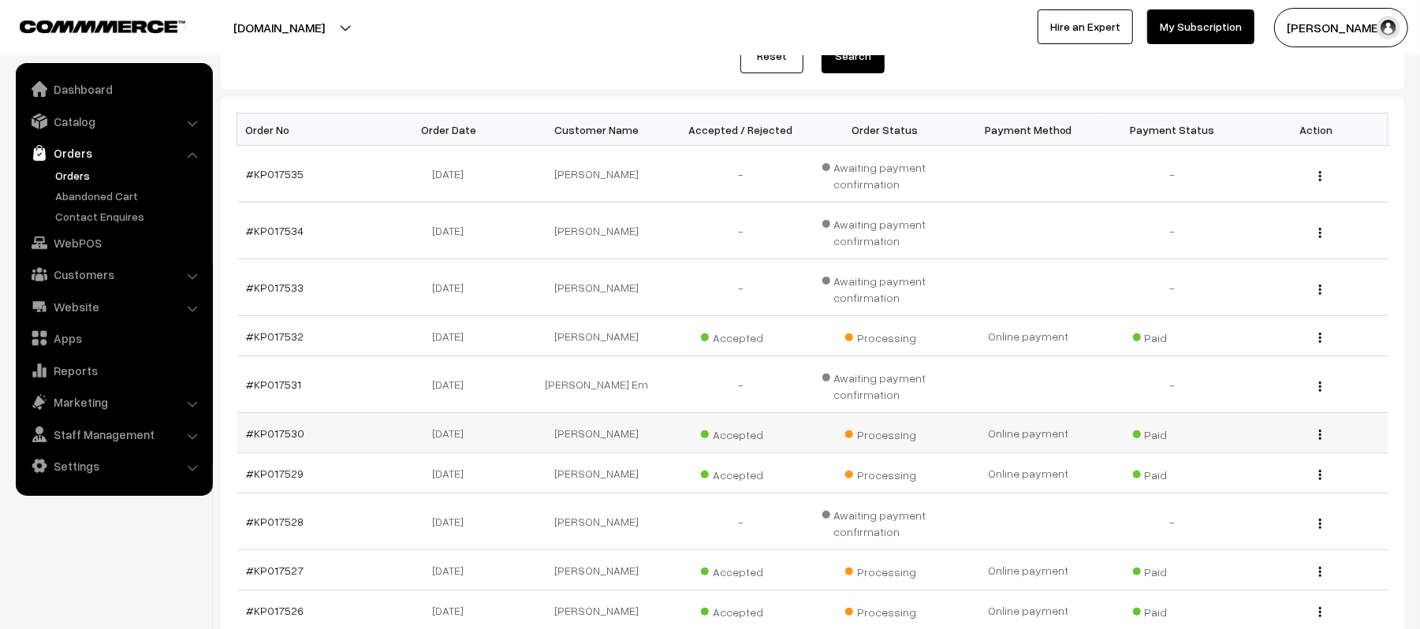
scroll to position [210, 0]
click at [275, 432] on link "#KP017530" at bounding box center [276, 431] width 58 height 13
